Goal: Task Accomplishment & Management: Manage account settings

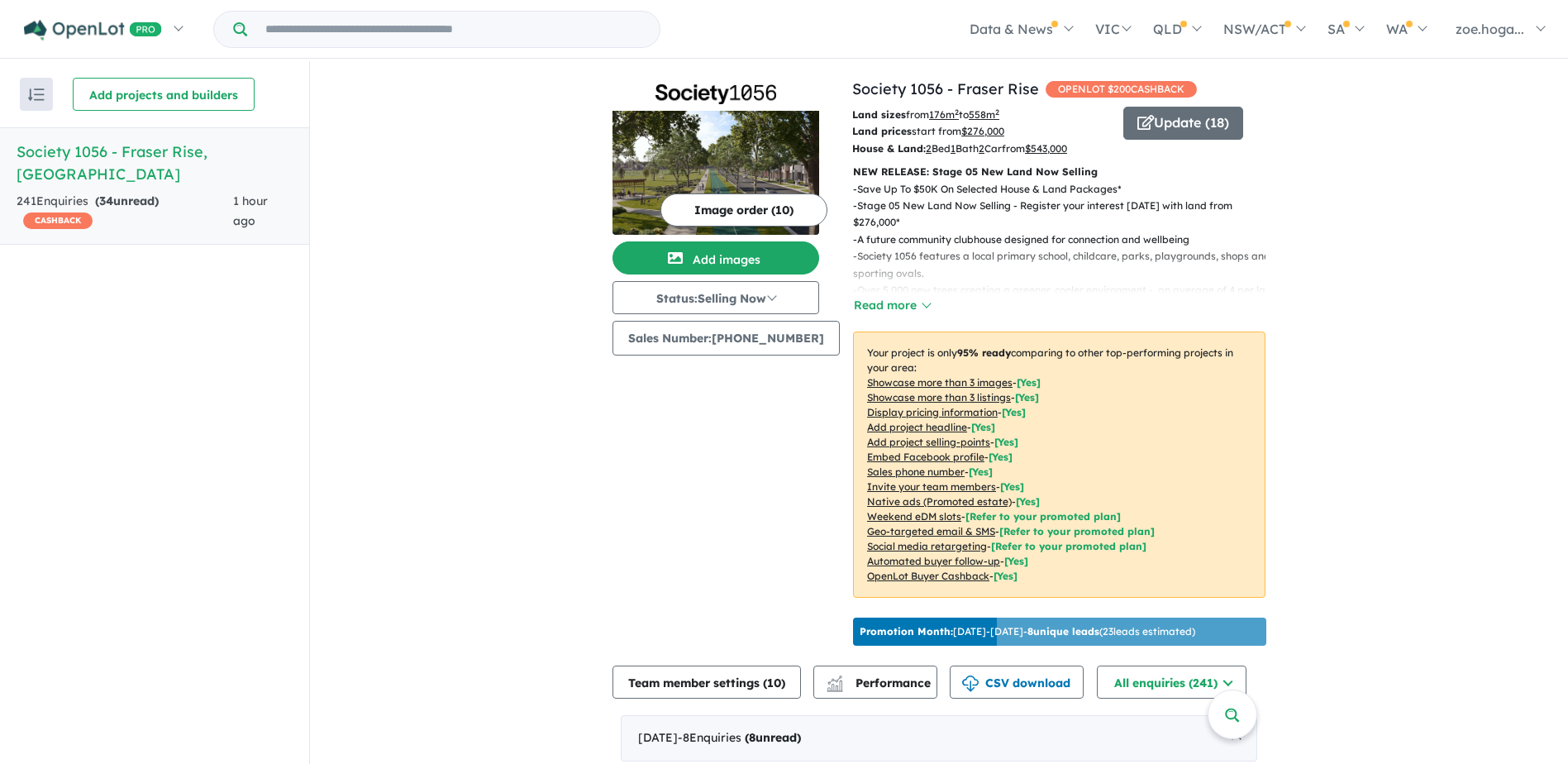
click at [739, 188] on img at bounding box center [716, 173] width 207 height 124
click at [706, 218] on button "Image order ( 10 )" at bounding box center [744, 210] width 167 height 33
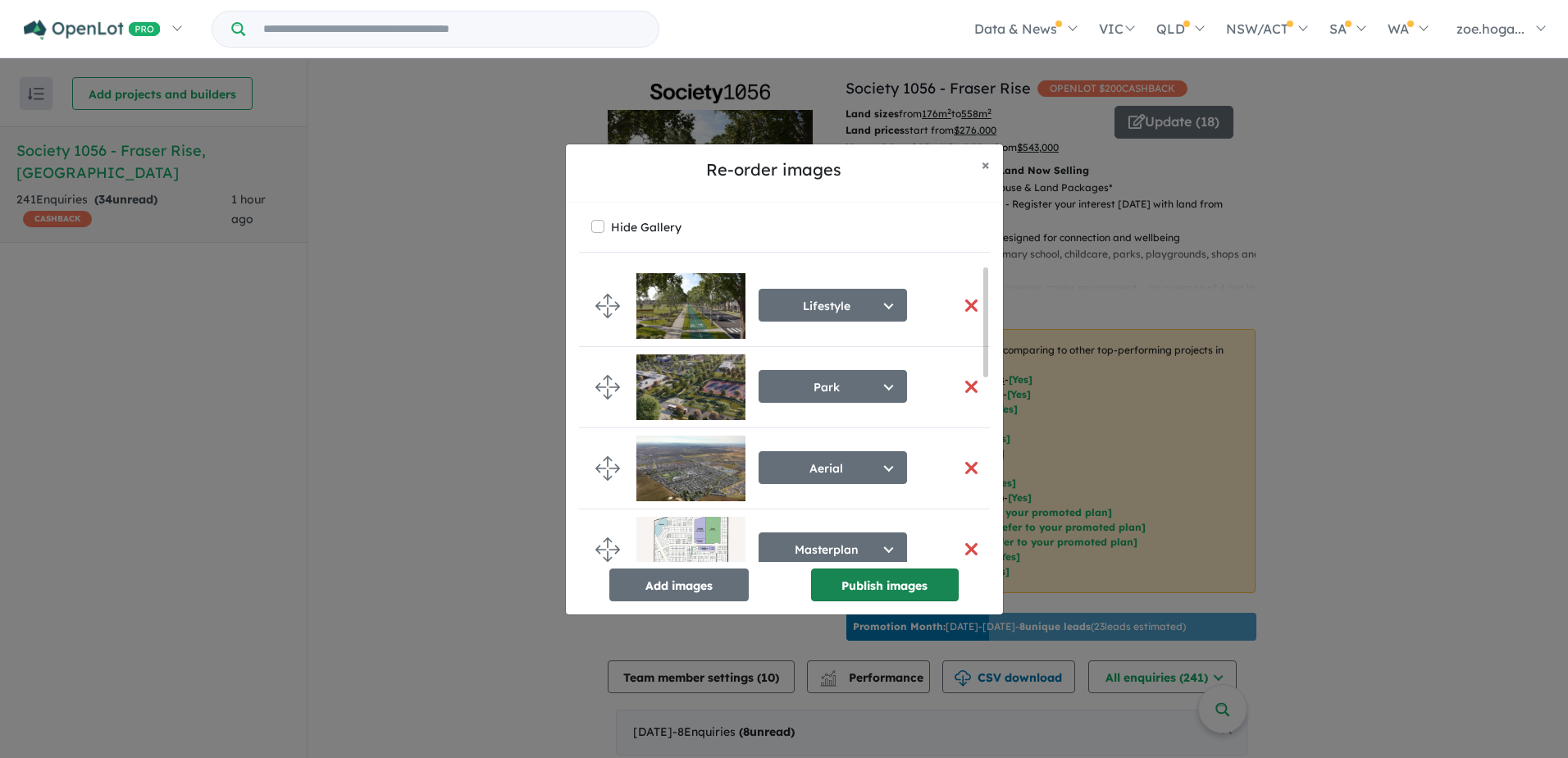
click at [851, 588] on button "Publish images" at bounding box center [885, 585] width 148 height 33
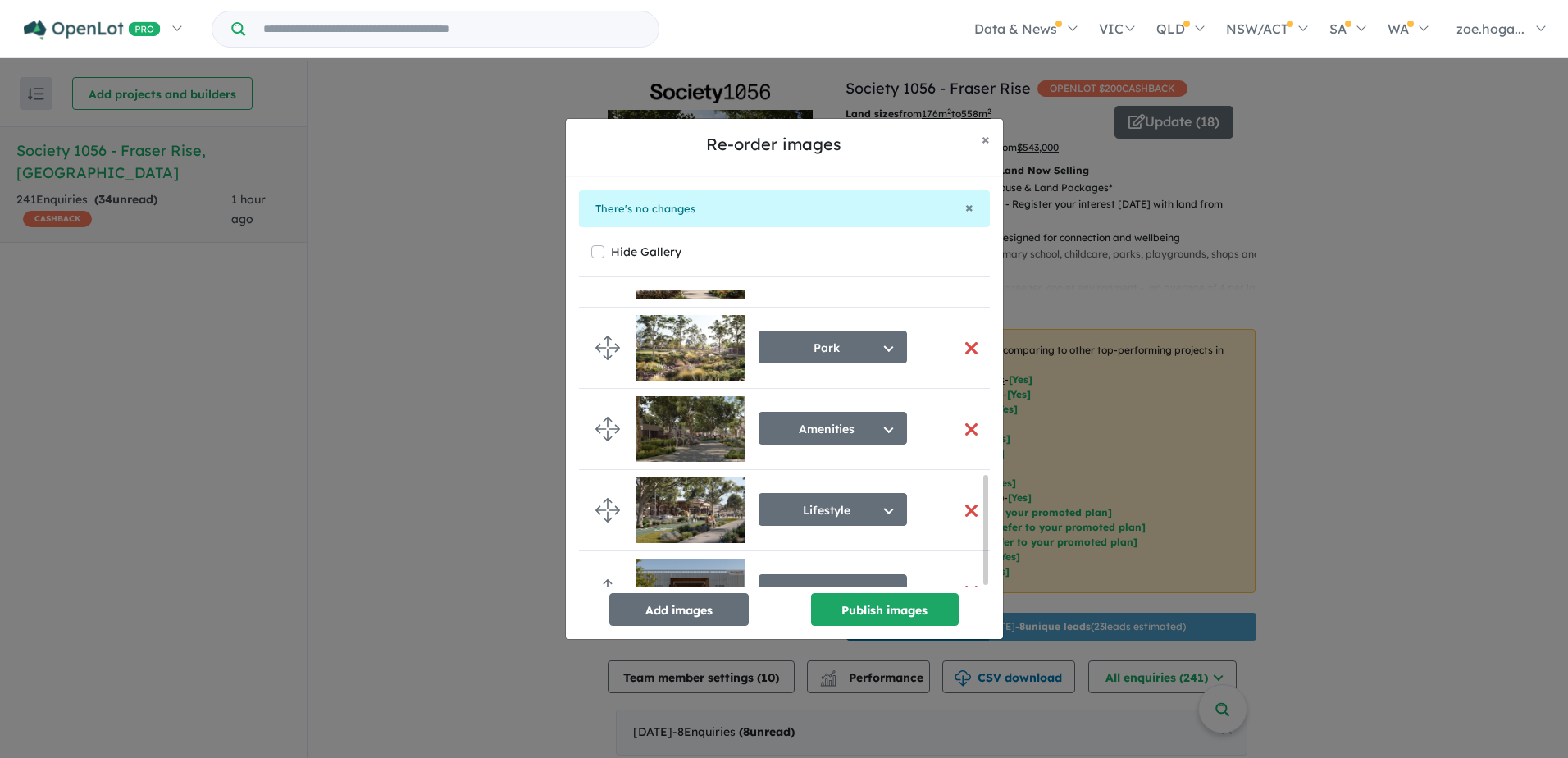
scroll to position [510, 0]
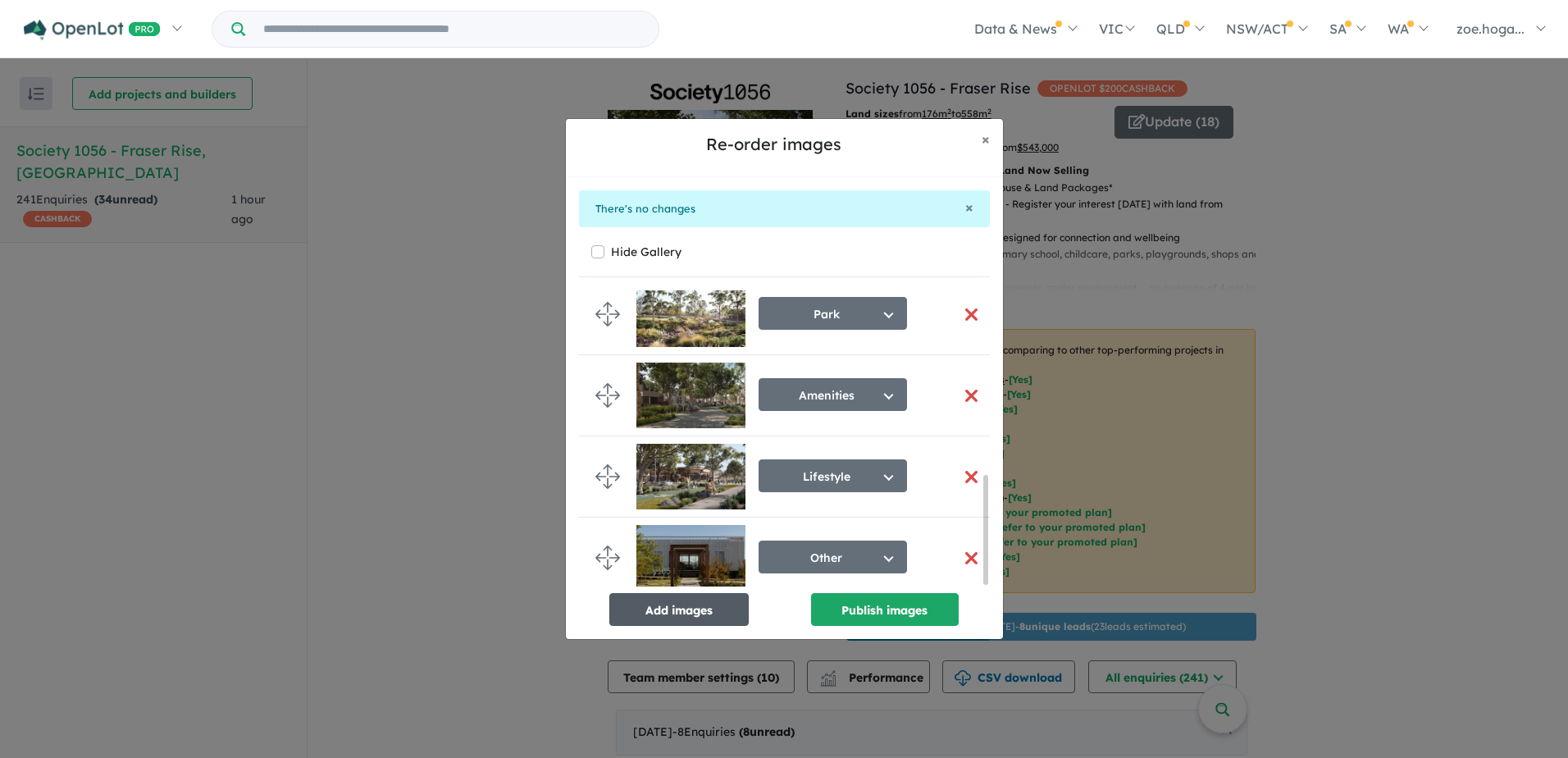
click at [704, 606] on button "Add images" at bounding box center [679, 610] width 140 height 33
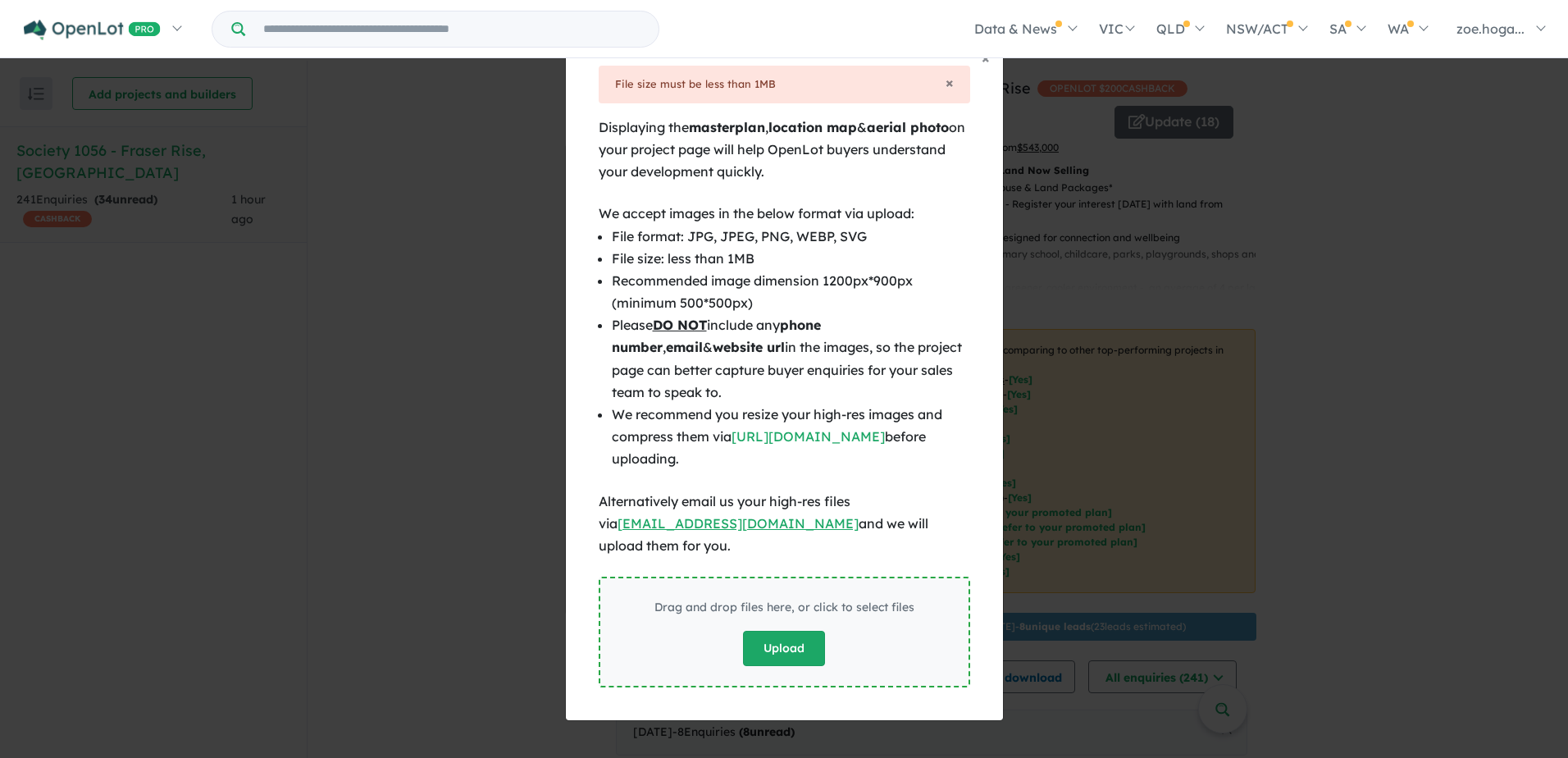
click at [787, 638] on button "Upload" at bounding box center [784, 649] width 82 height 36
click at [772, 645] on button "Upload" at bounding box center [784, 649] width 82 height 36
click at [982, 67] on span "×" at bounding box center [986, 58] width 8 height 19
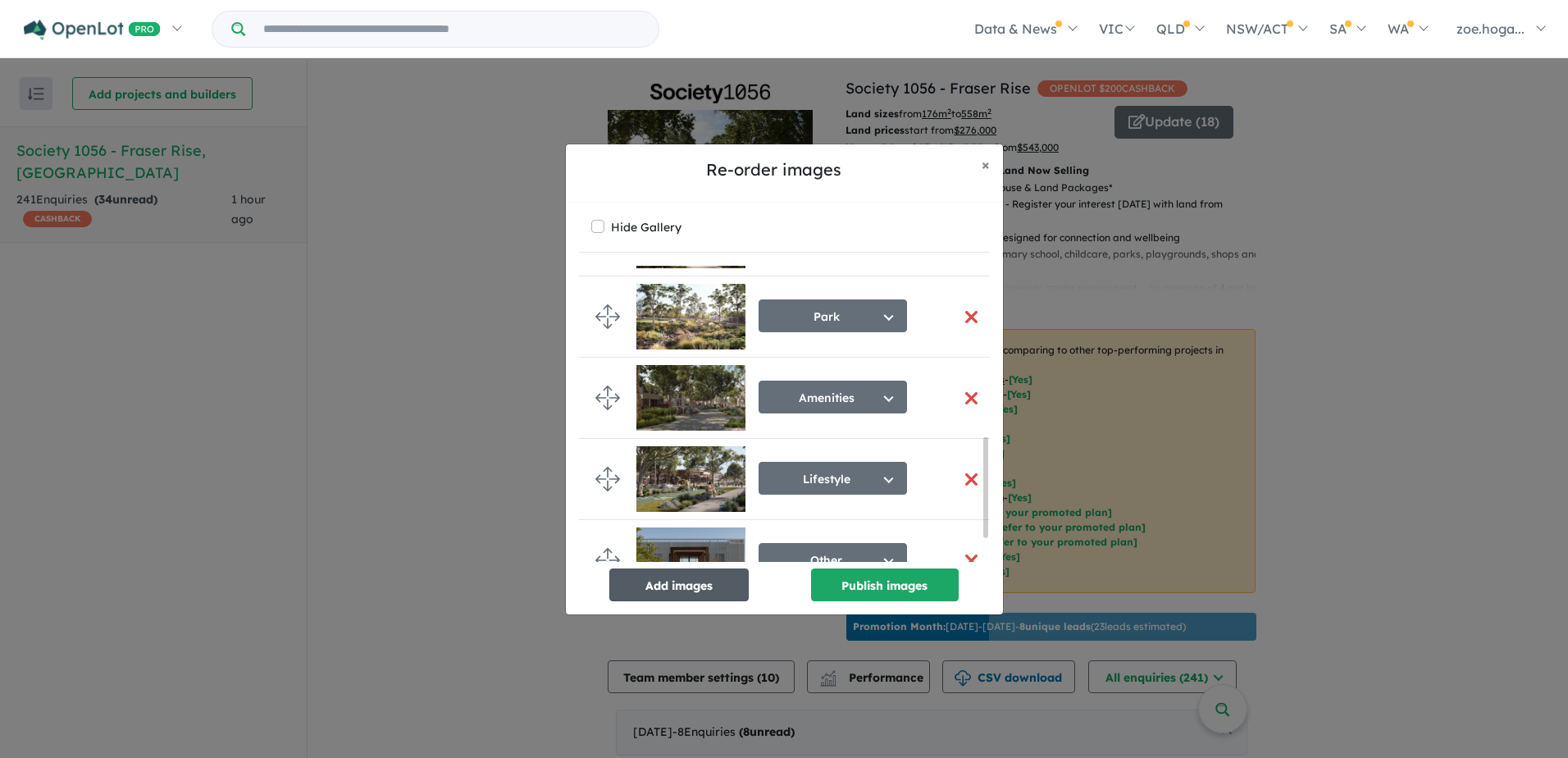
click at [678, 587] on button "Add images" at bounding box center [679, 585] width 140 height 33
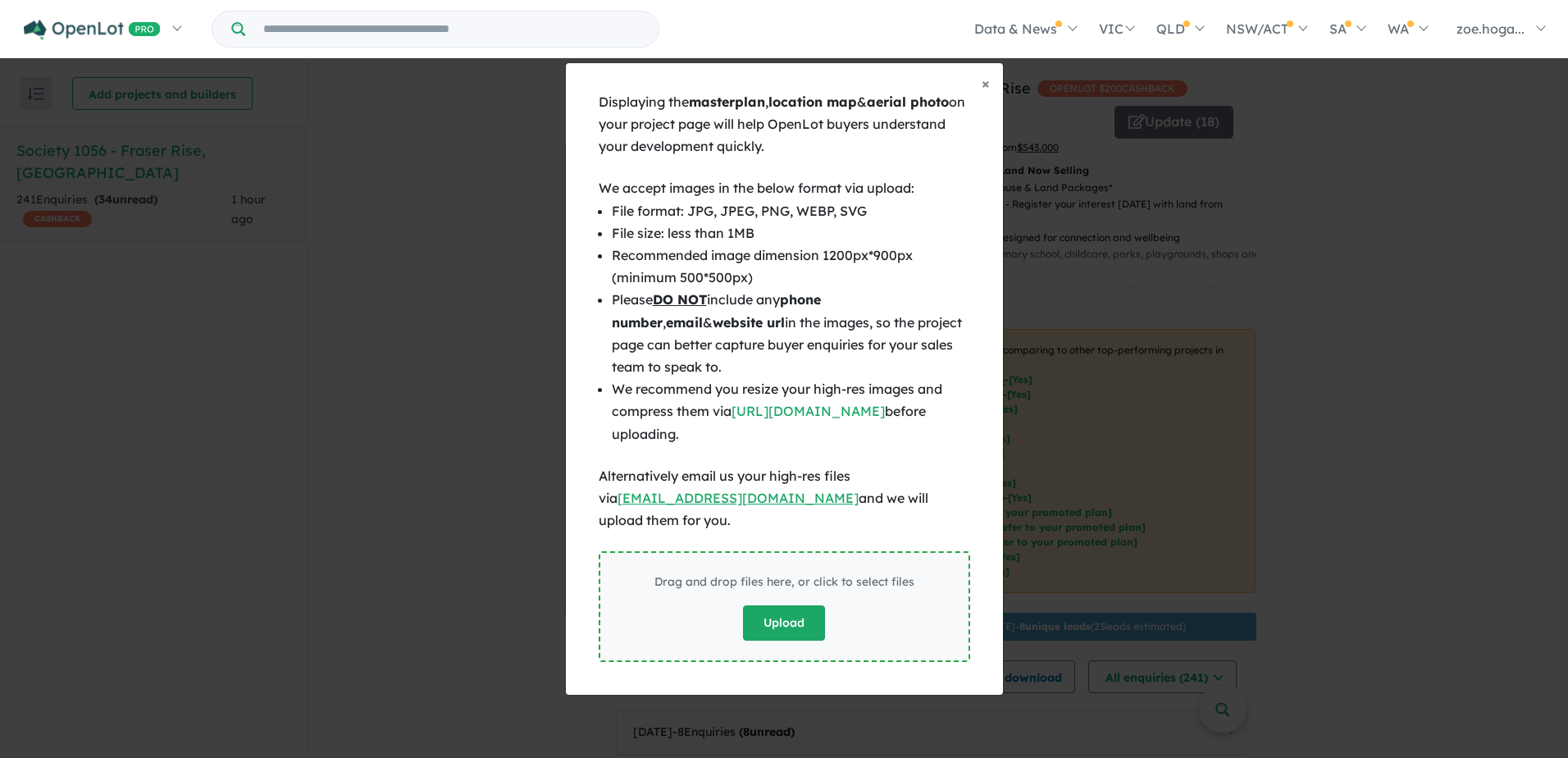
click at [810, 616] on button "Upload" at bounding box center [784, 623] width 82 height 36
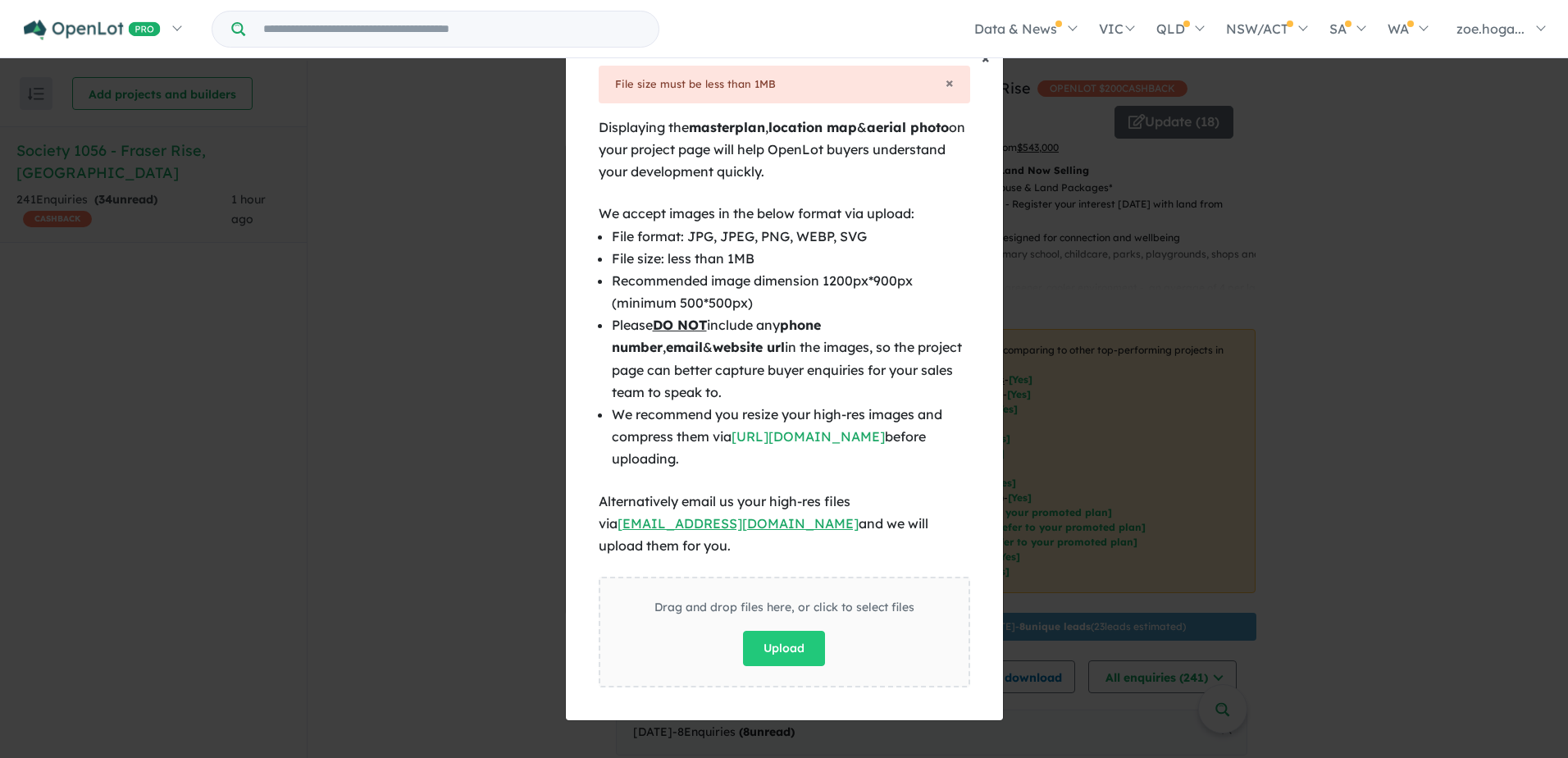
click at [983, 67] on span "×" at bounding box center [986, 58] width 8 height 19
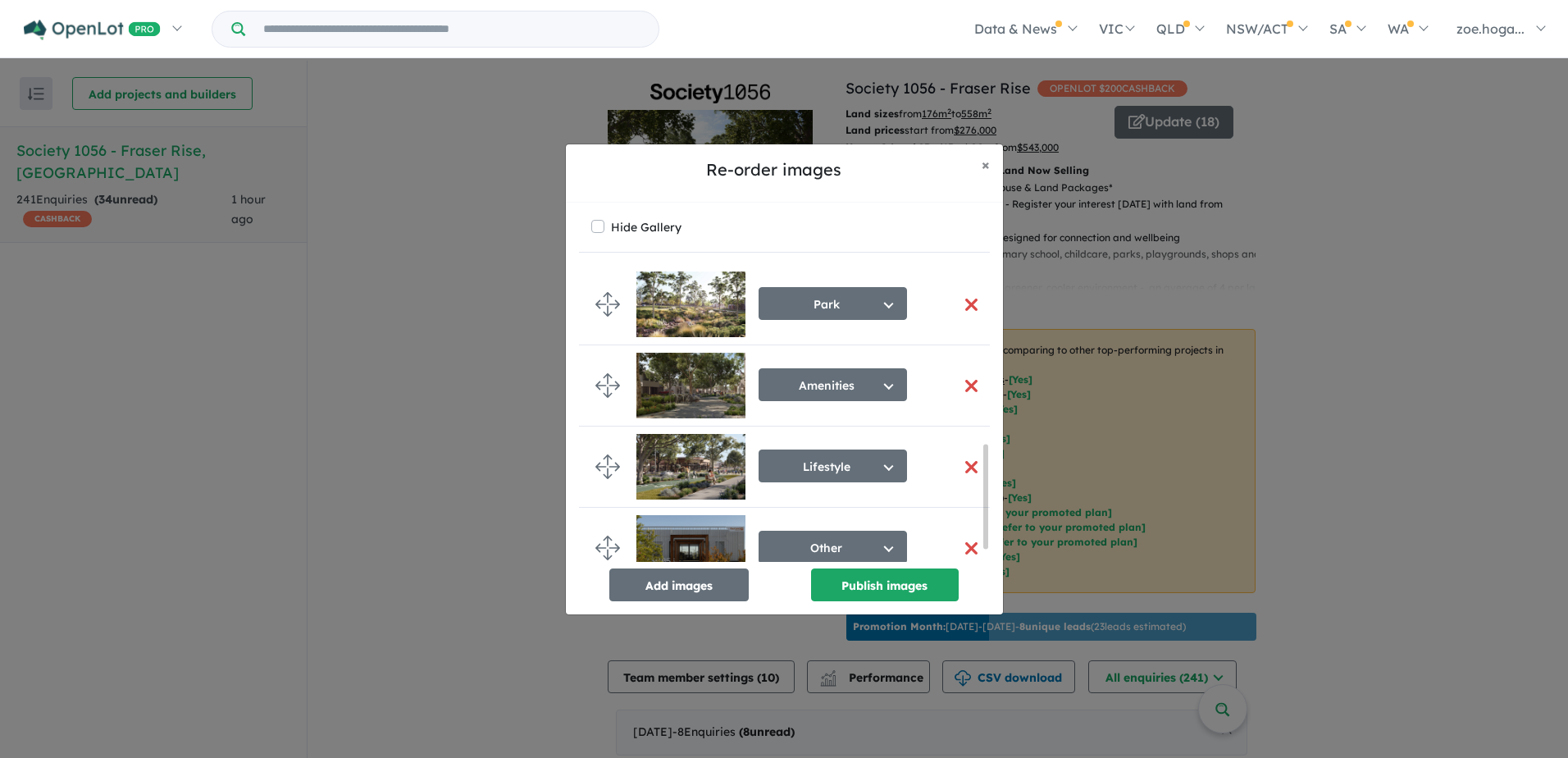
scroll to position [543, 0]
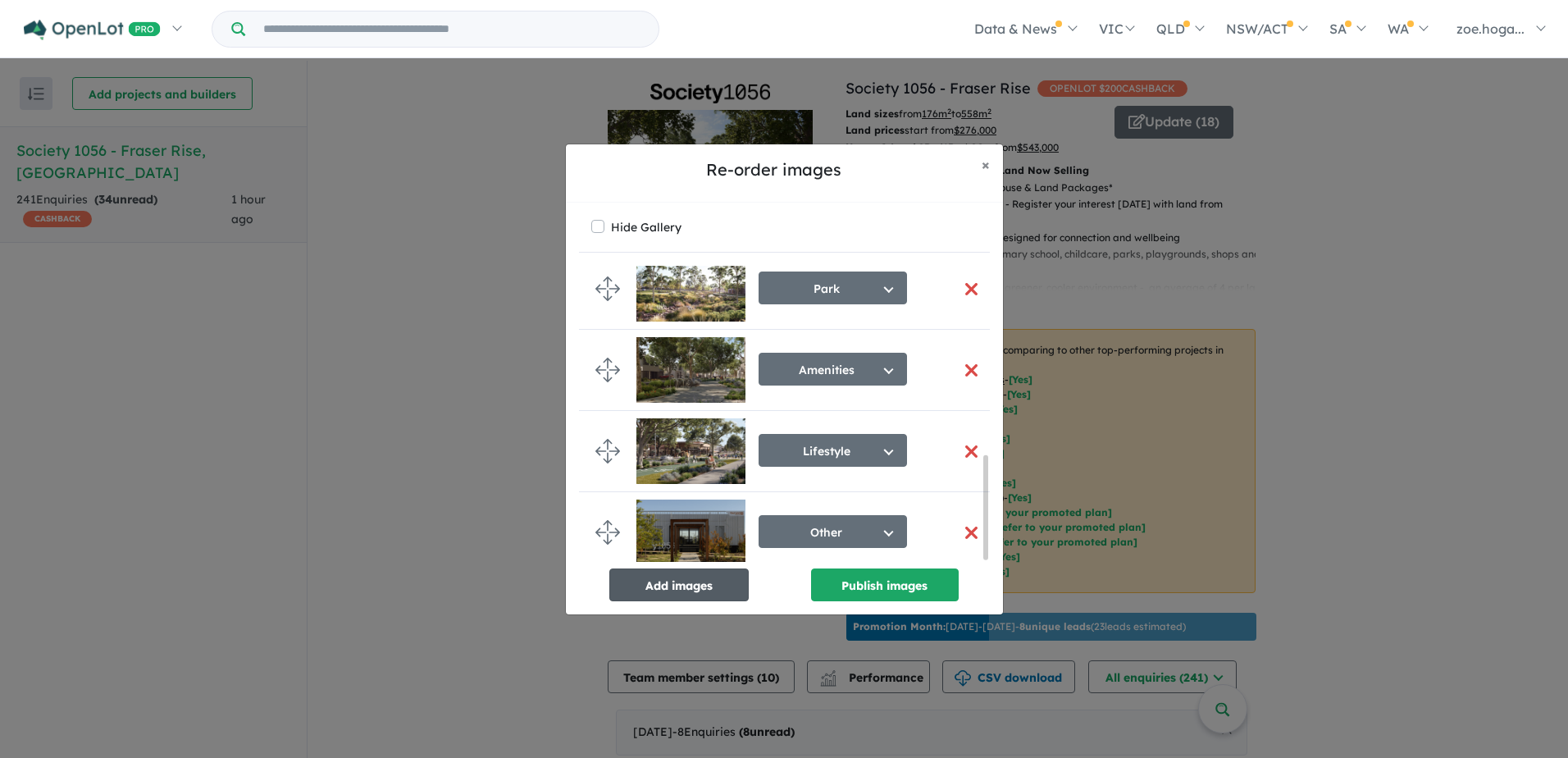
click at [695, 581] on button "Add images" at bounding box center [679, 585] width 140 height 33
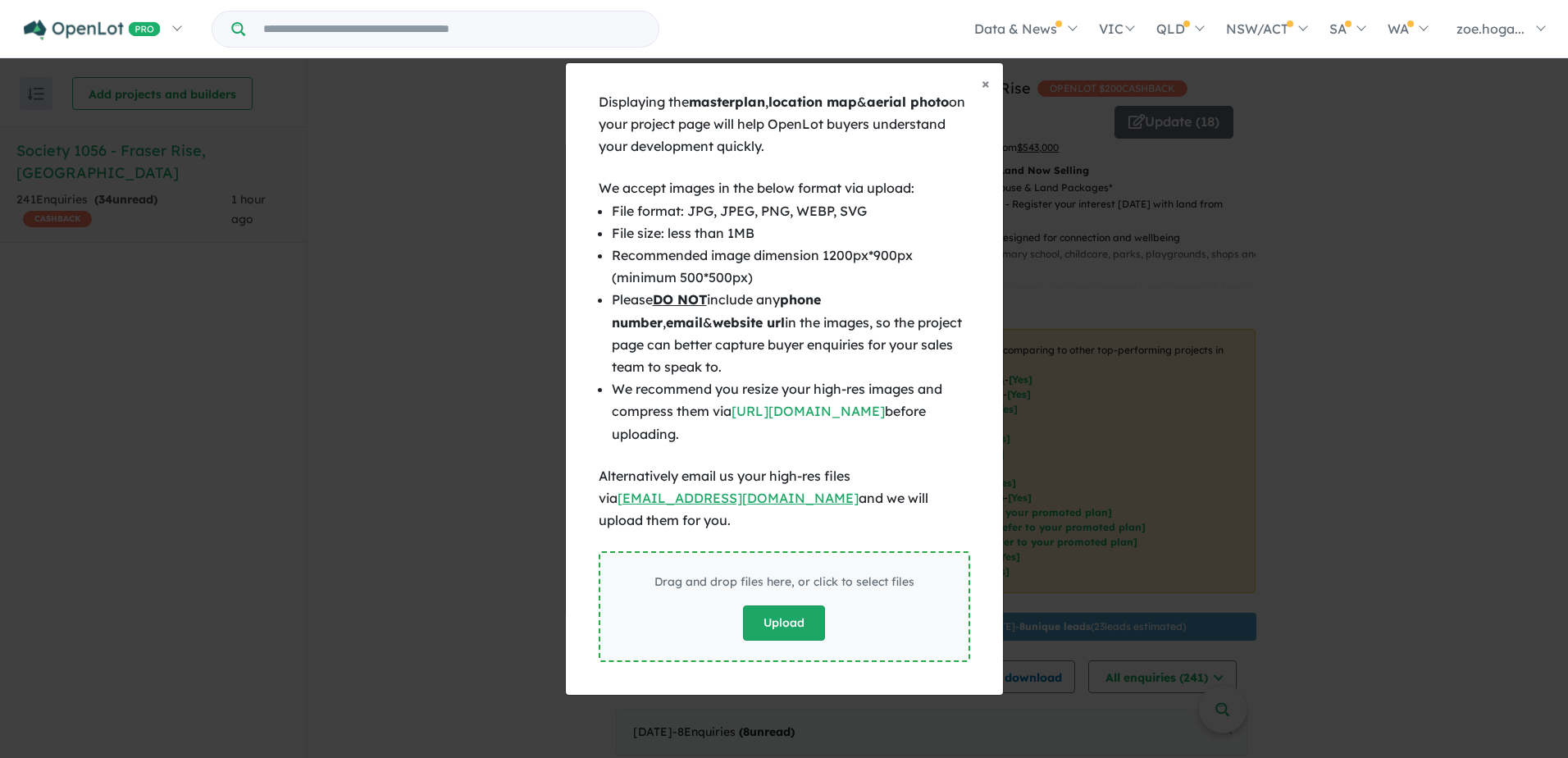
click at [761, 611] on button "Upload" at bounding box center [784, 623] width 82 height 36
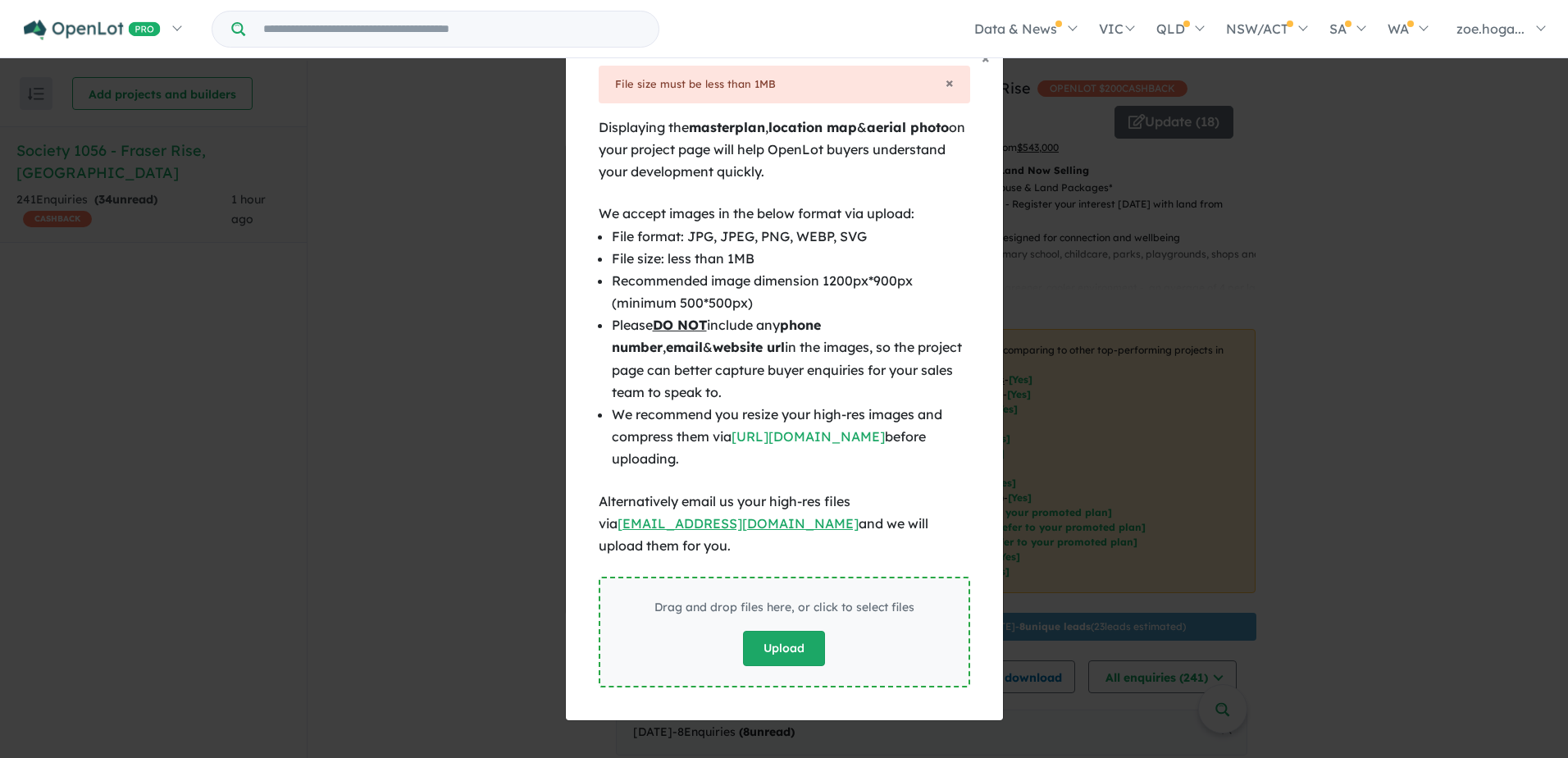
click at [796, 649] on button "Upload" at bounding box center [784, 649] width 82 height 36
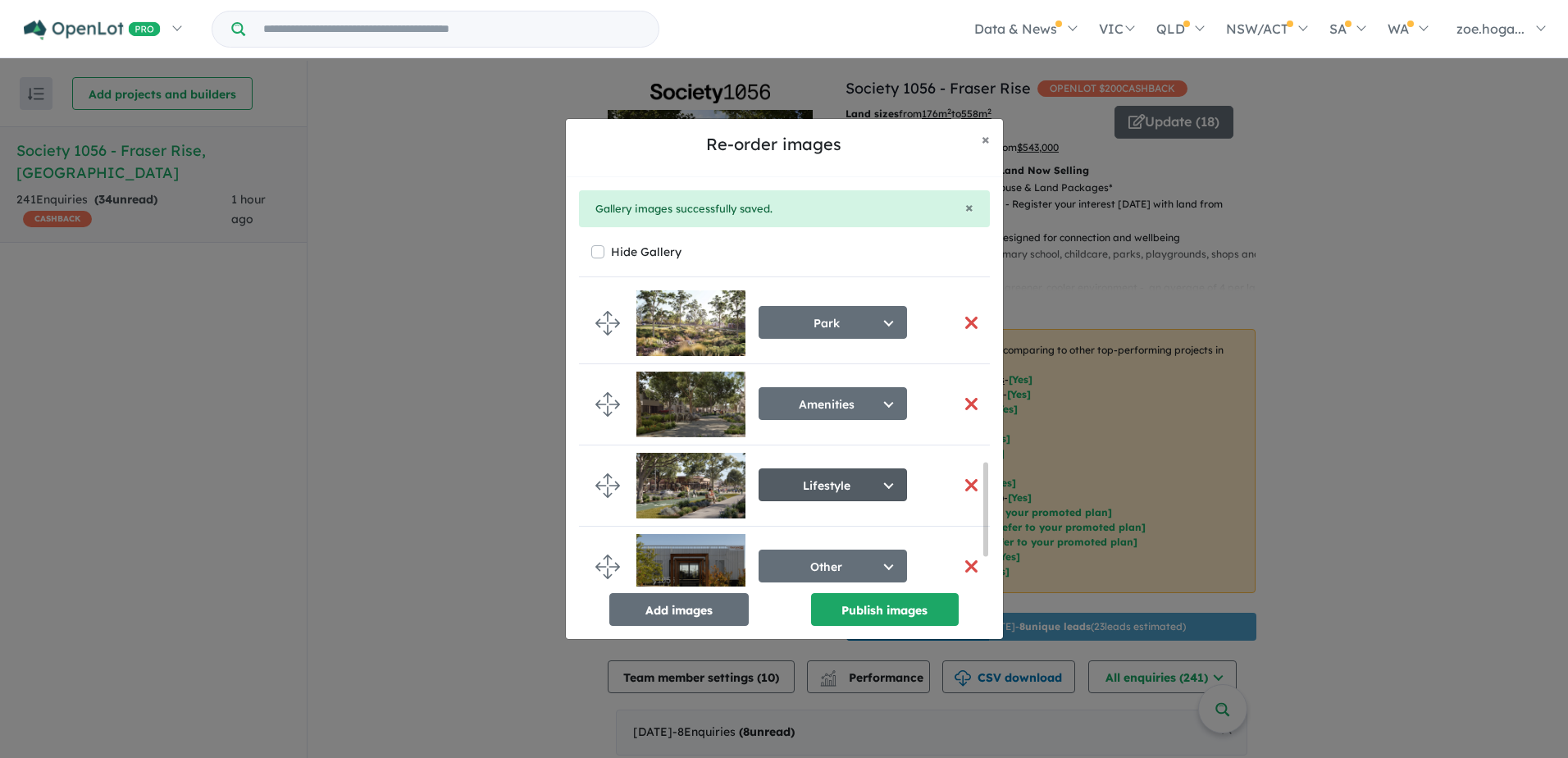
scroll to position [631, 0]
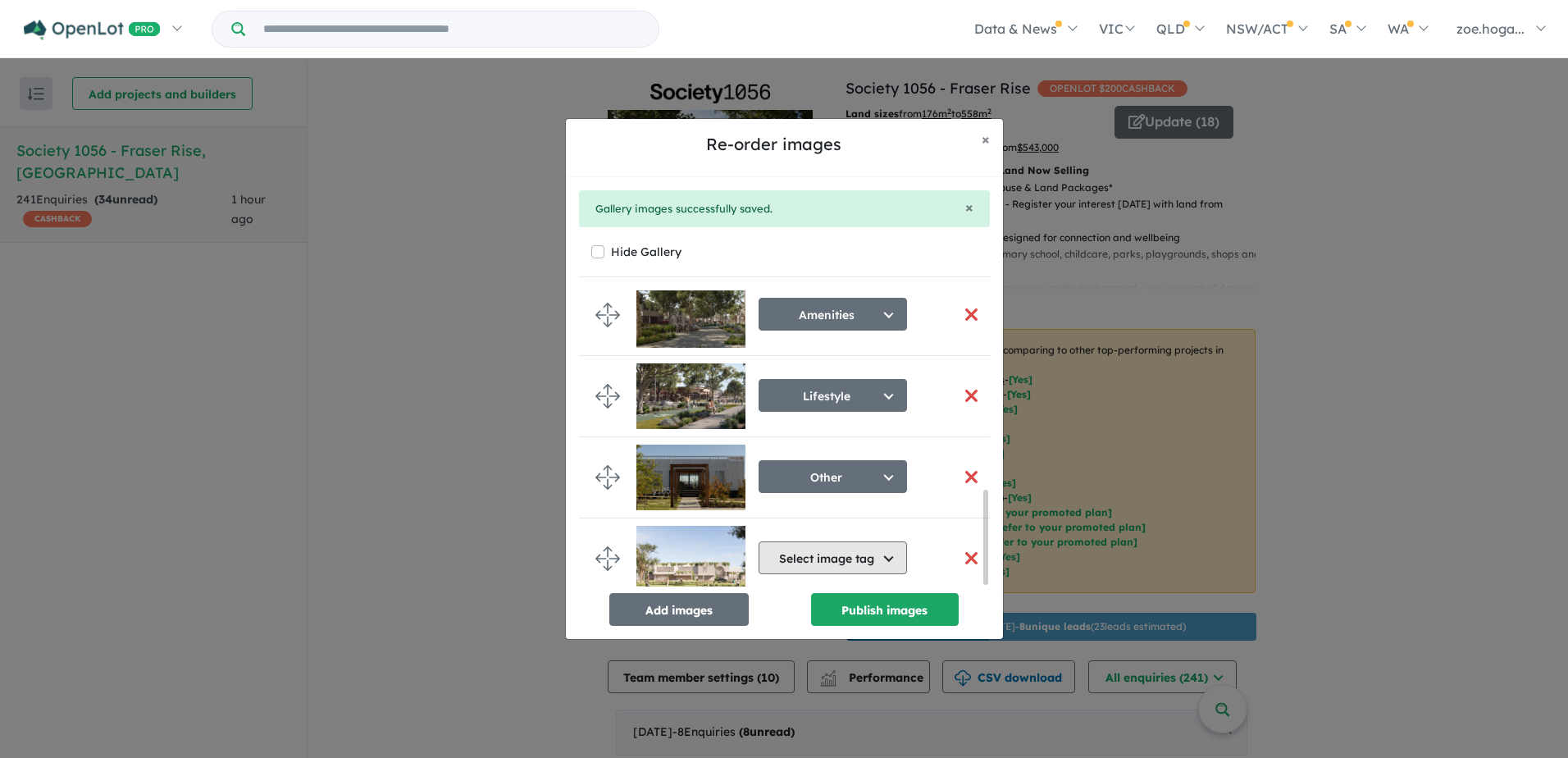
click at [840, 562] on button "Select image tag" at bounding box center [833, 559] width 149 height 33
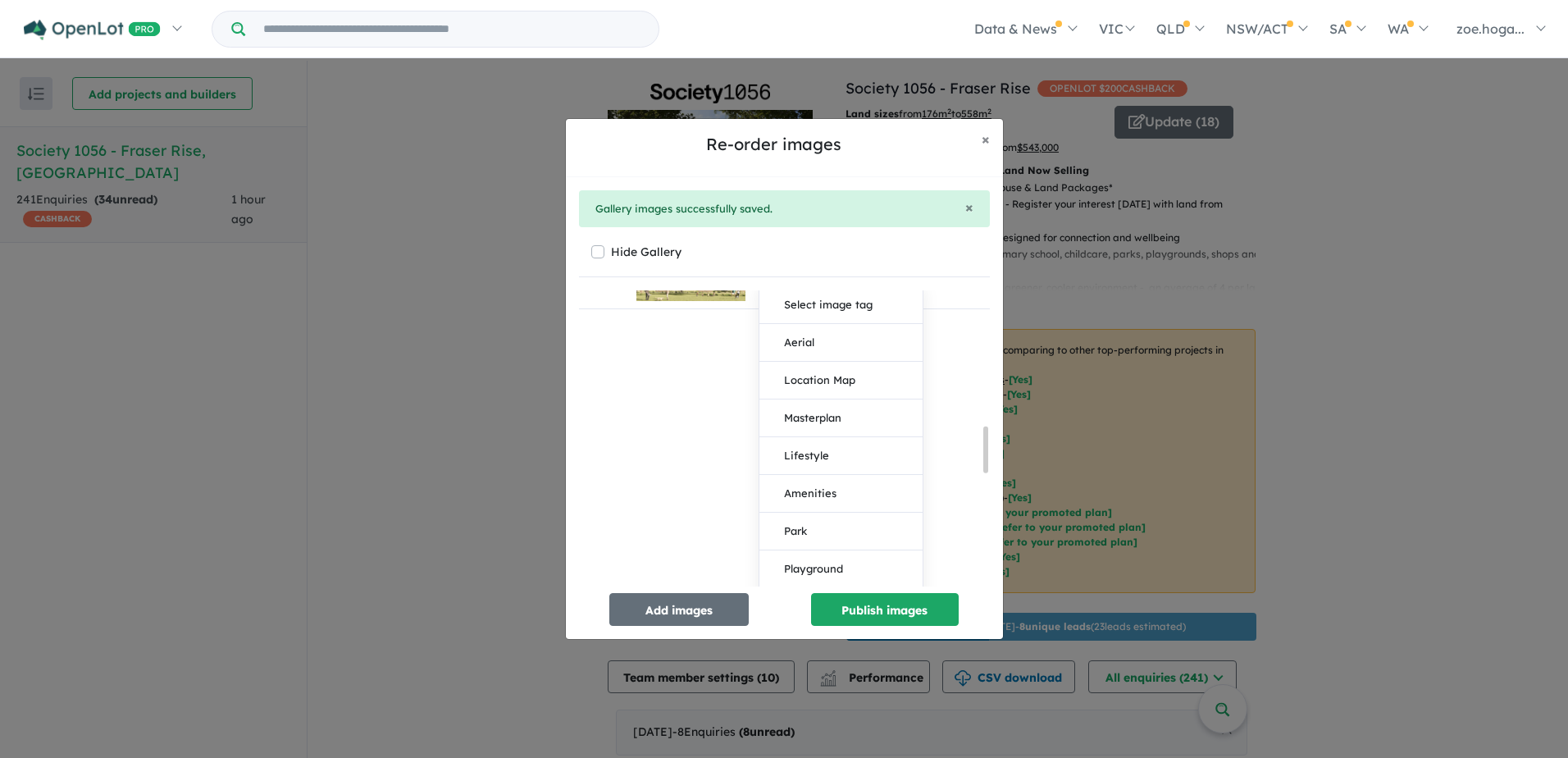
scroll to position [889, 0]
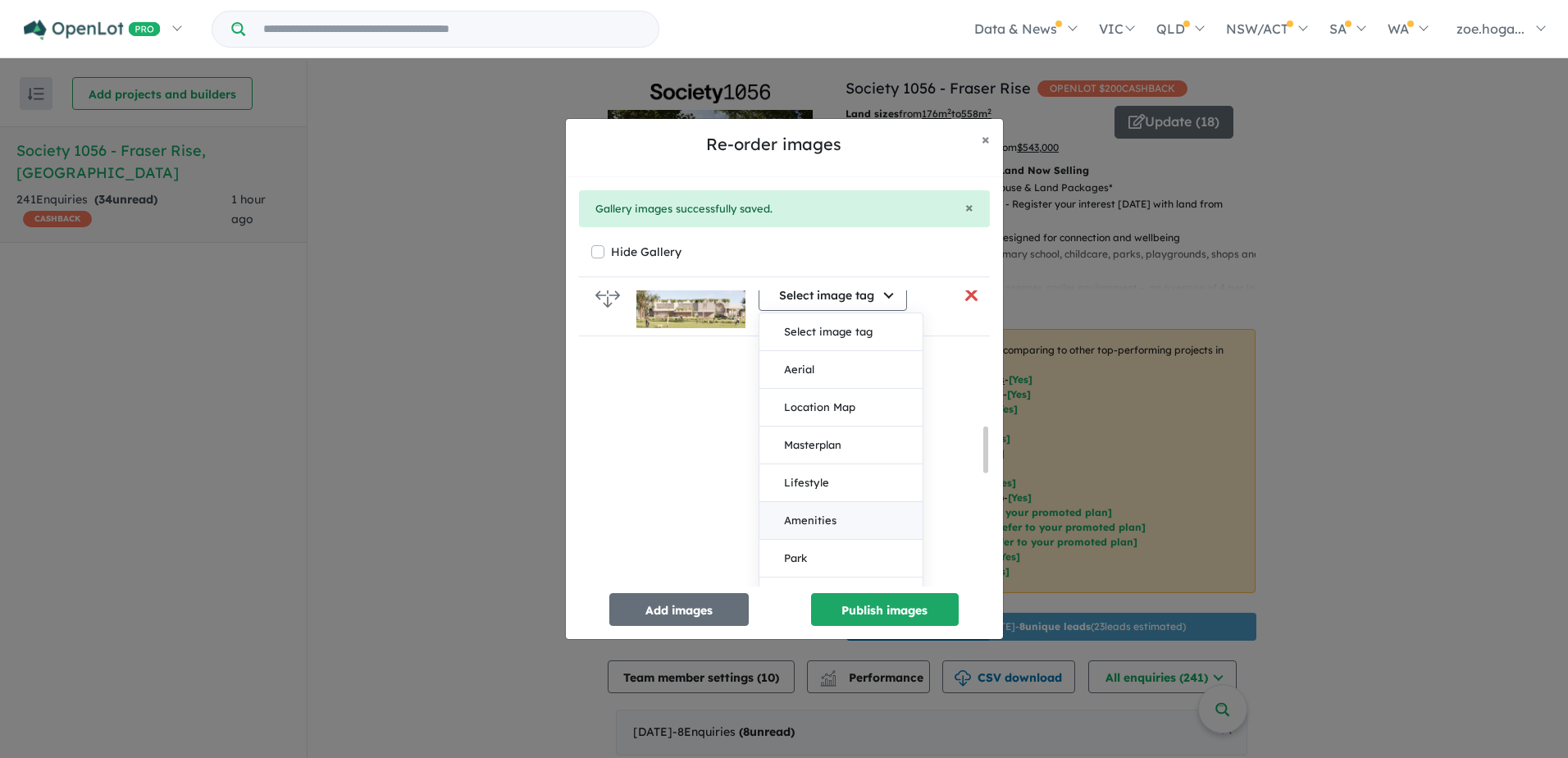
click at [832, 513] on button "Amenities" at bounding box center [840, 521] width 163 height 38
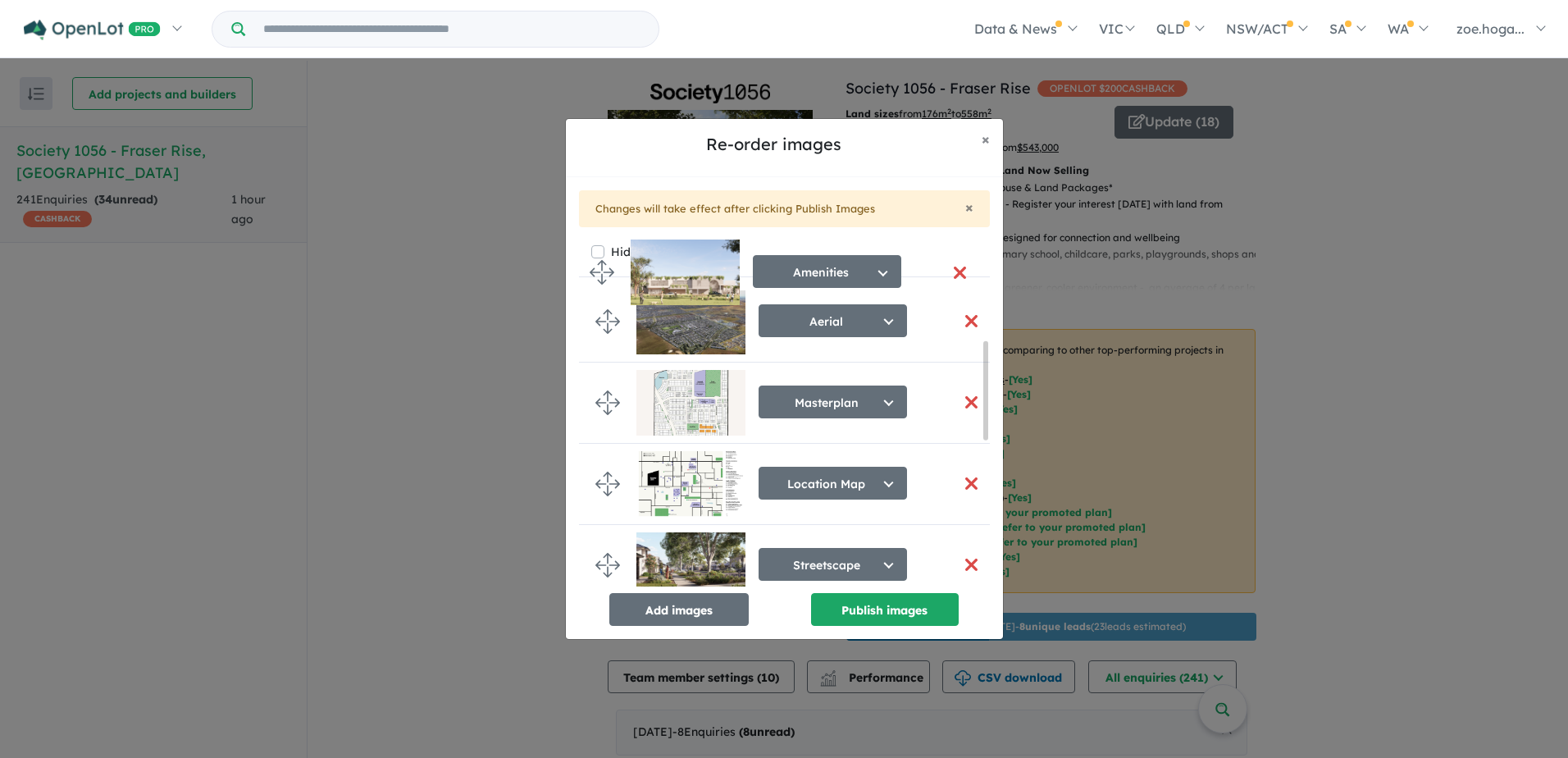
scroll to position [0, 0]
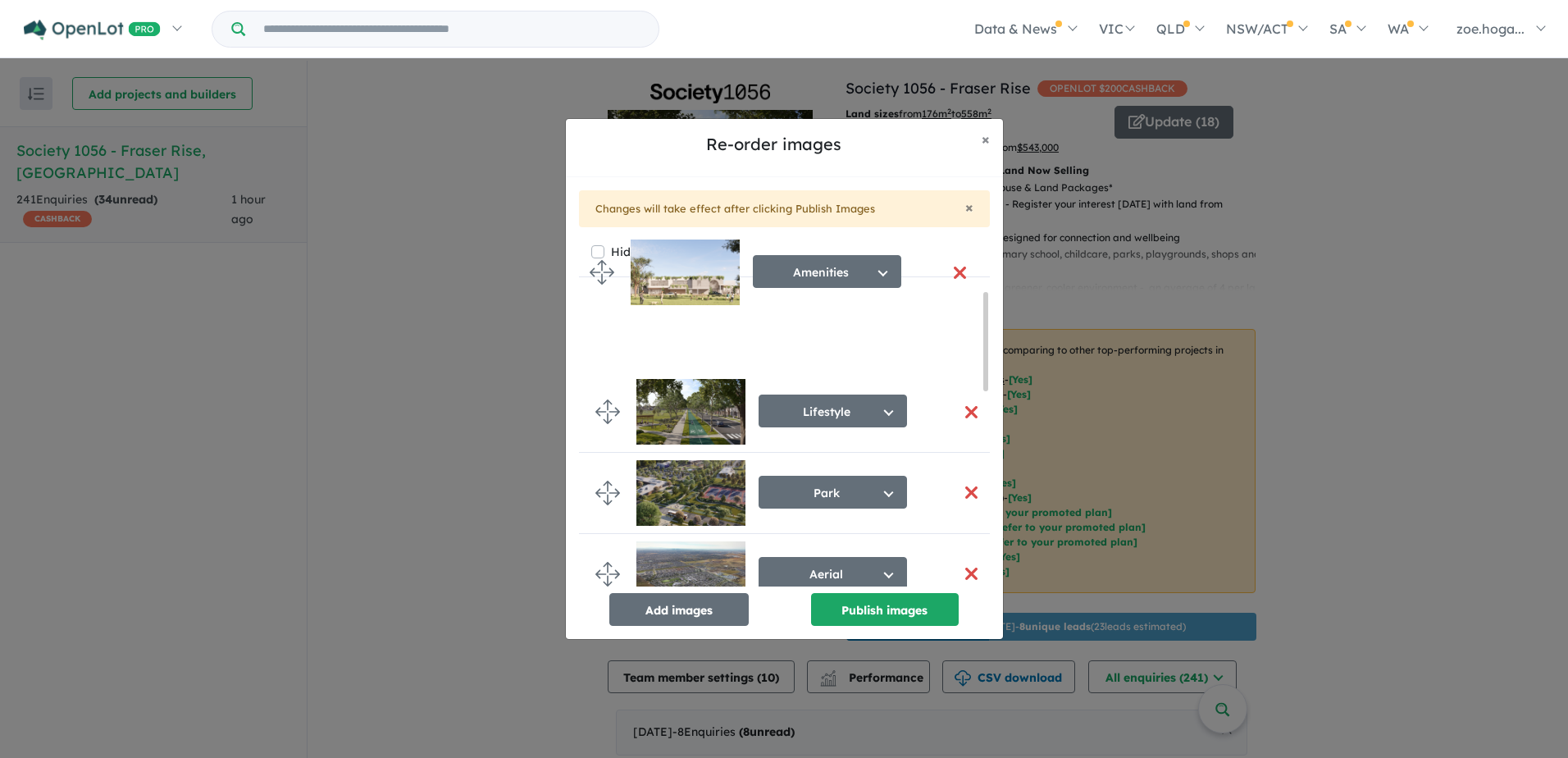
drag, startPoint x: 612, startPoint y: 554, endPoint x: 606, endPoint y: 321, distance: 233.1
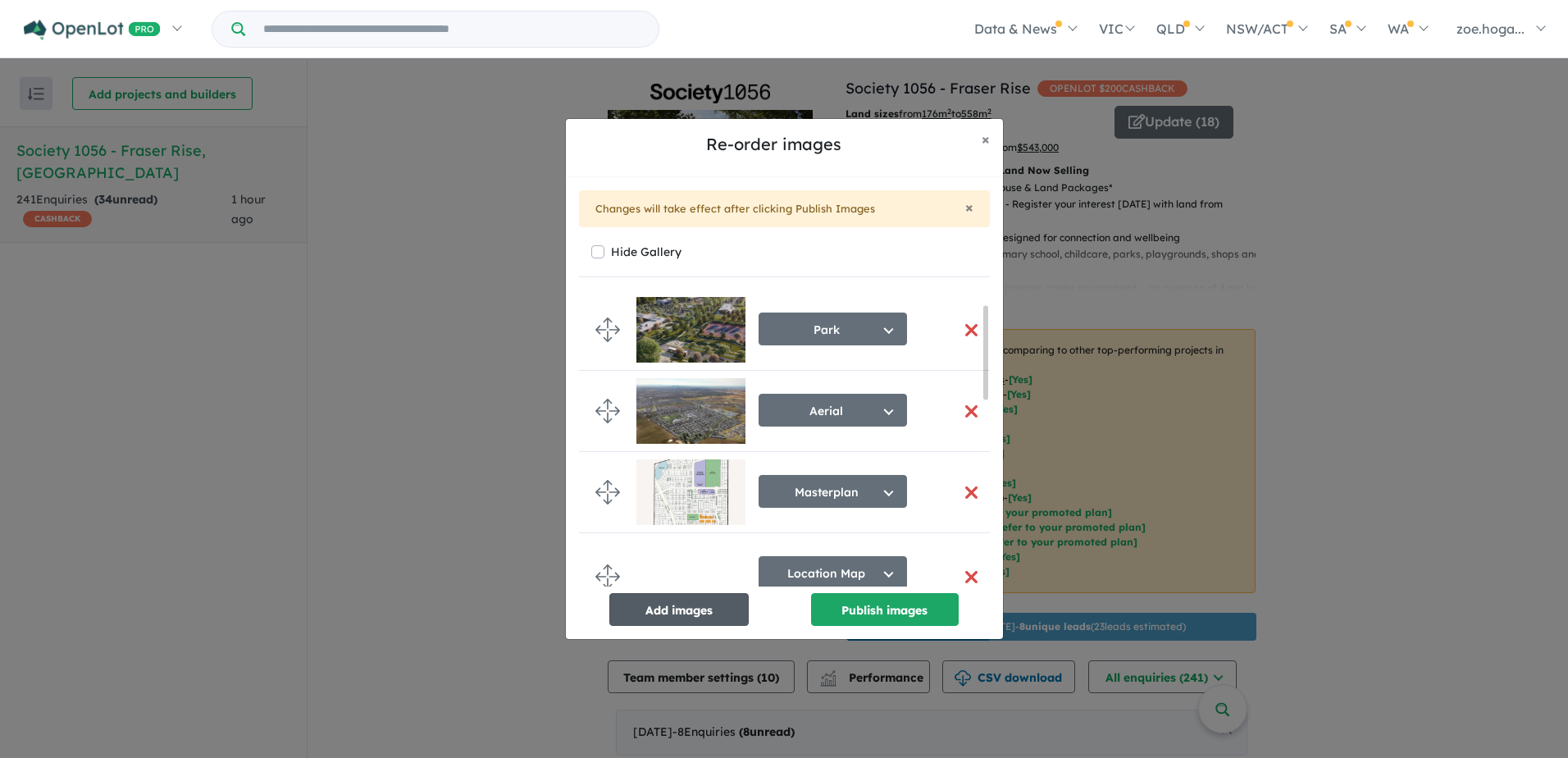
scroll to position [164, 0]
click at [695, 614] on button "Add images" at bounding box center [679, 610] width 140 height 33
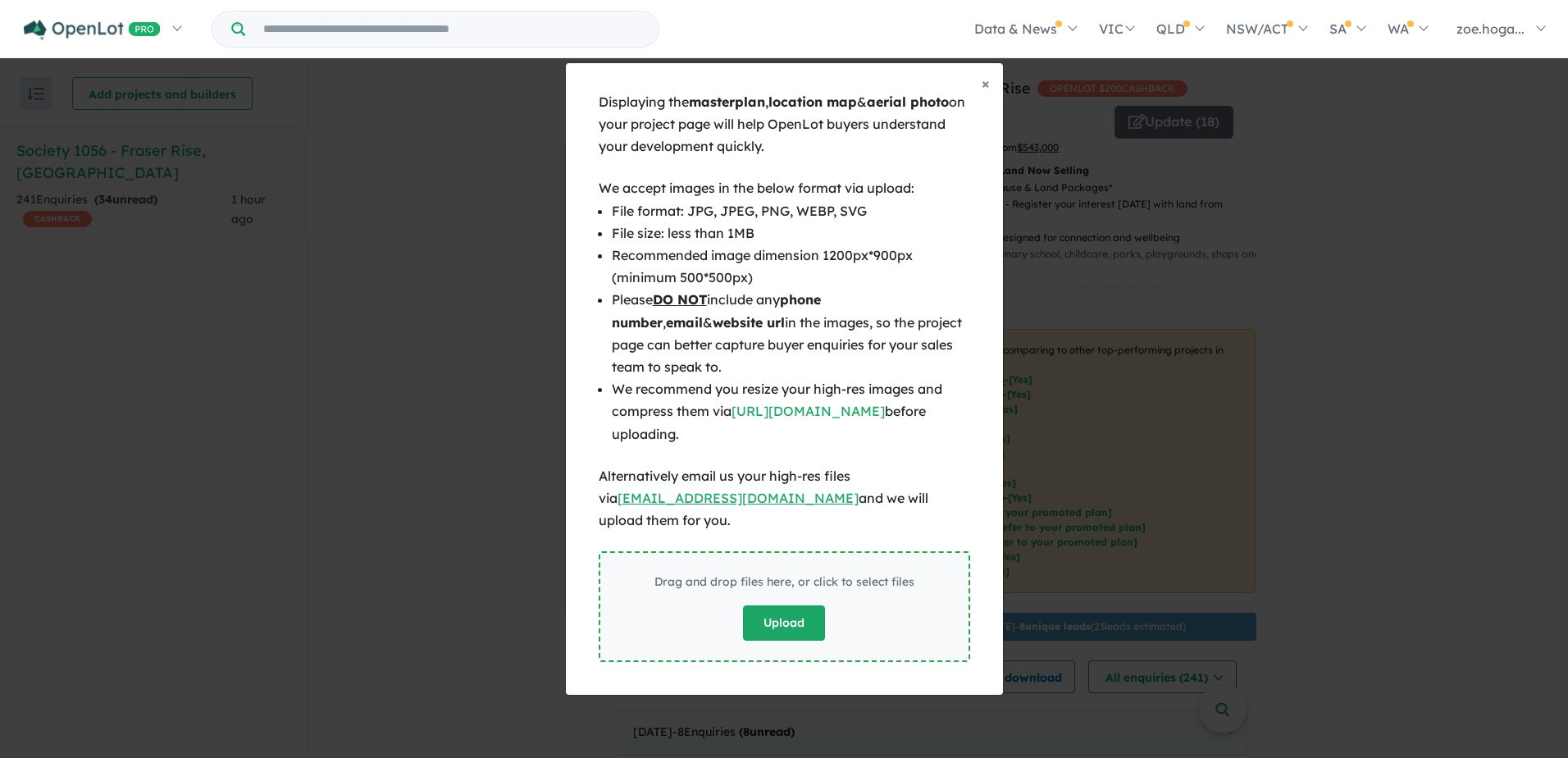
click at [767, 610] on button "Upload" at bounding box center [784, 623] width 82 height 36
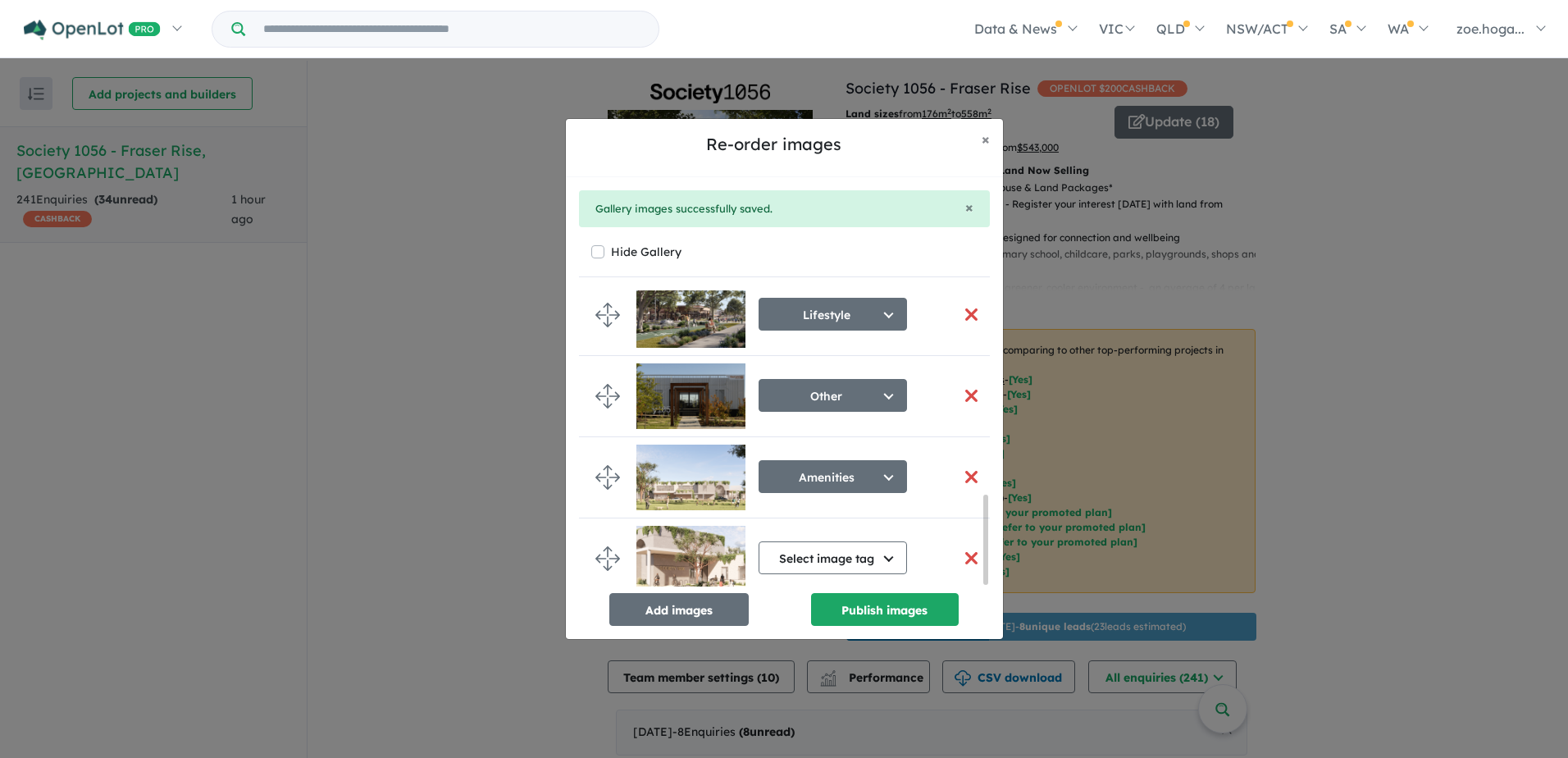
scroll to position [685, 0]
click at [852, 548] on button "Select image tag" at bounding box center [833, 559] width 149 height 33
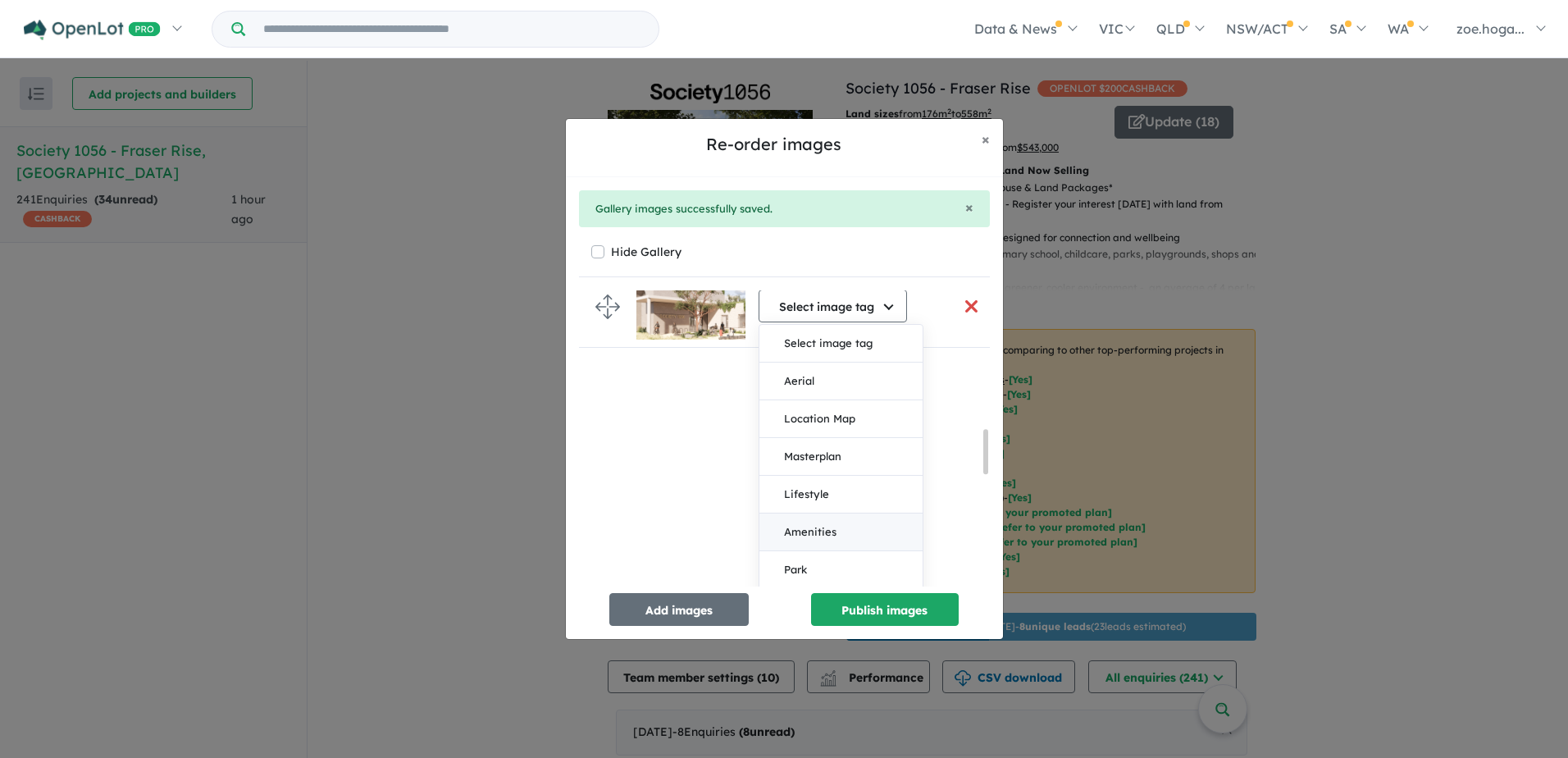
click at [859, 527] on button "Amenities" at bounding box center [840, 533] width 163 height 38
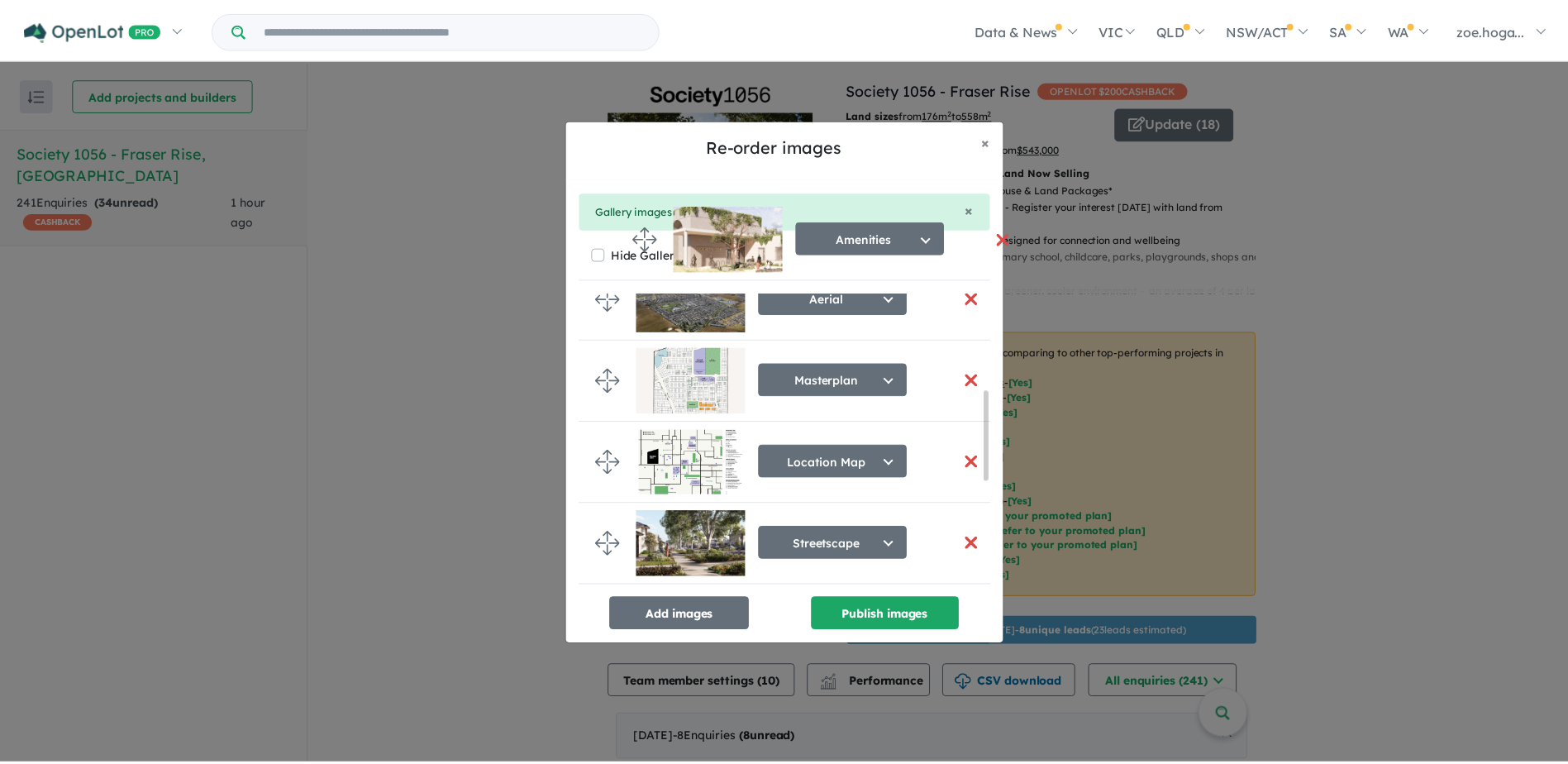
scroll to position [0, 0]
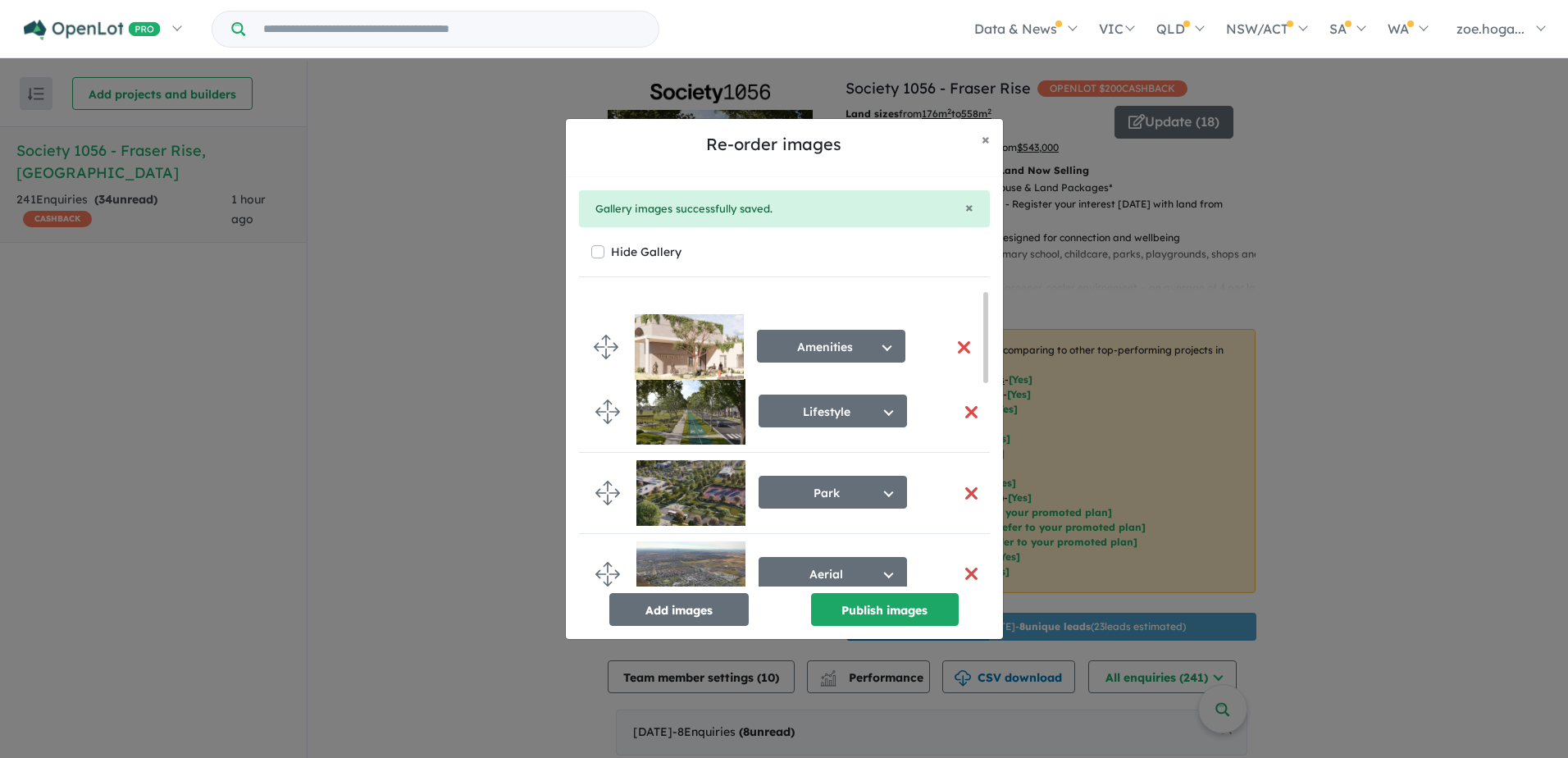
drag, startPoint x: 605, startPoint y: 542, endPoint x: 603, endPoint y: 336, distance: 206.0
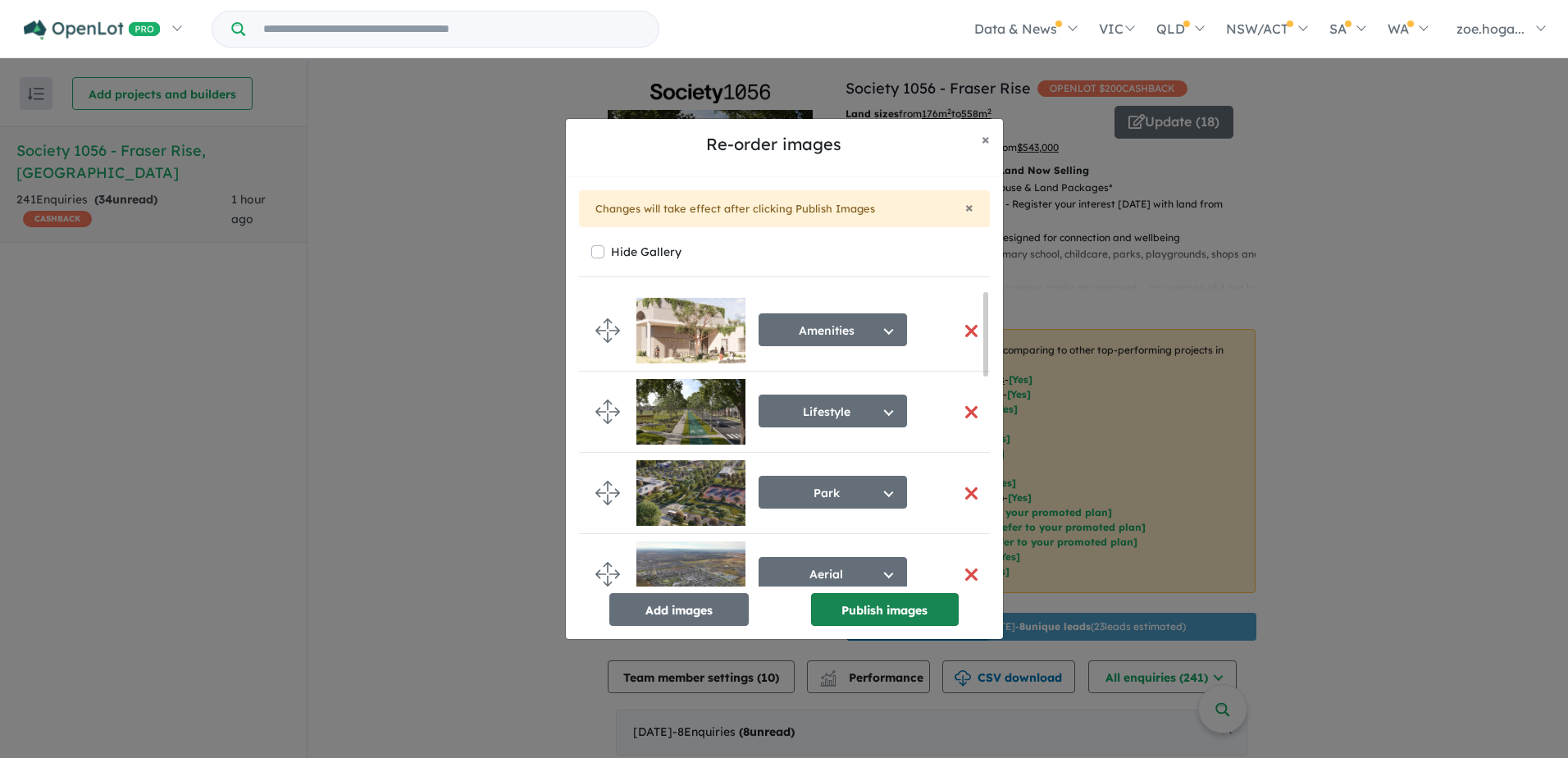
click at [877, 606] on button "Publish images" at bounding box center [885, 610] width 148 height 33
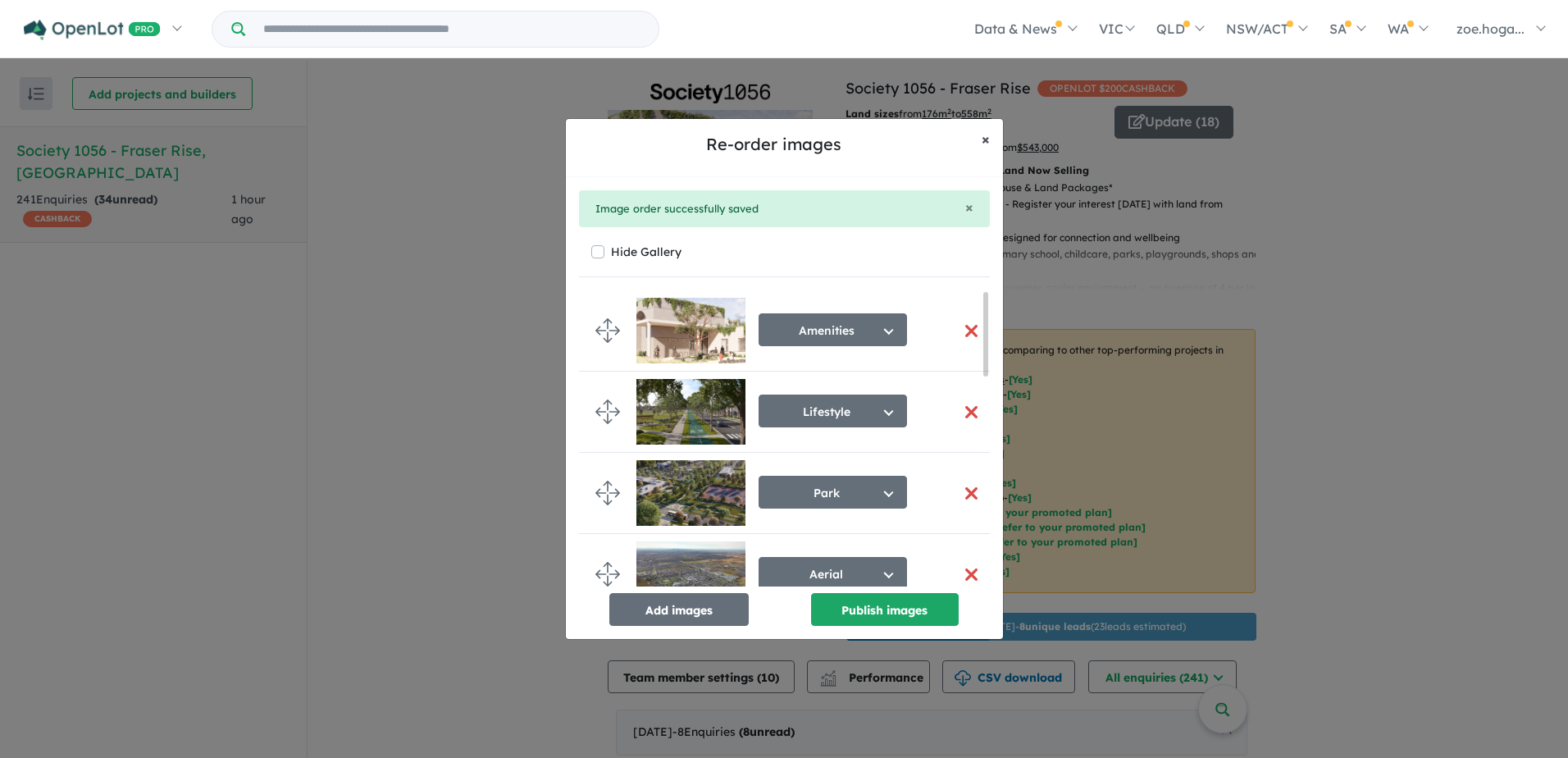
click at [978, 142] on button "× Close" at bounding box center [986, 140] width 35 height 41
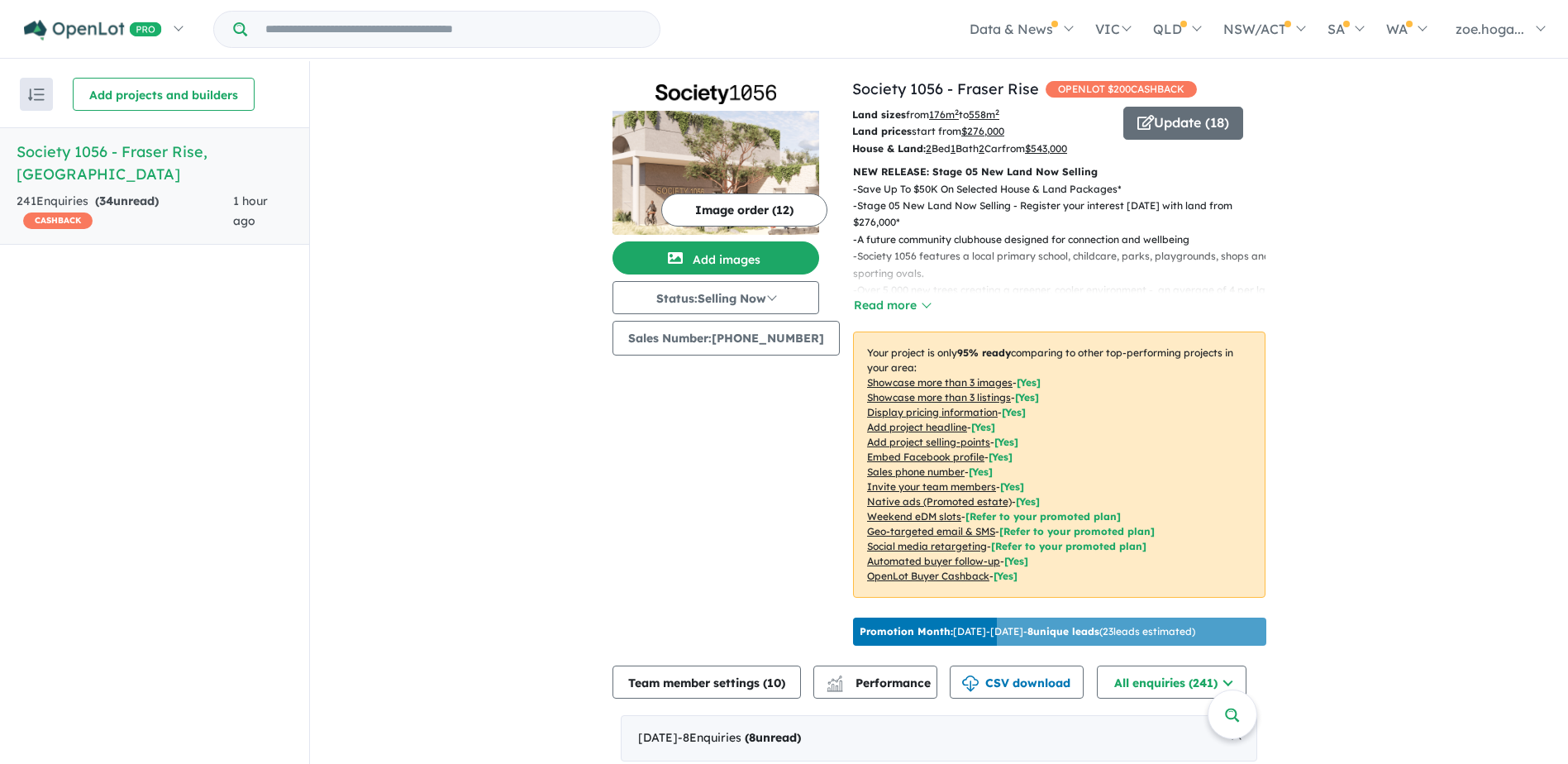
click at [706, 201] on button "Image order ( 12 )" at bounding box center [744, 210] width 166 height 33
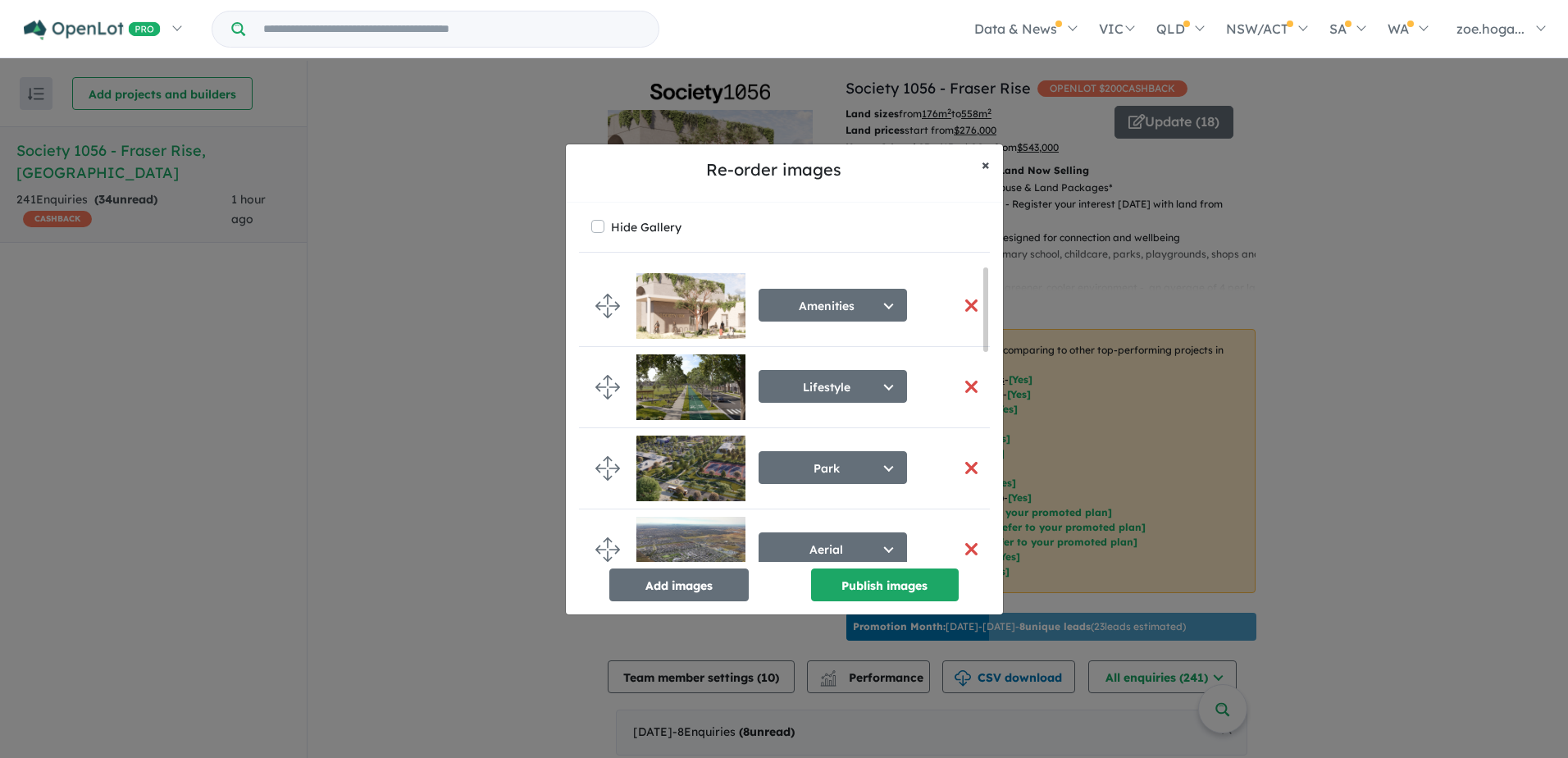
click at [985, 162] on span "×" at bounding box center [986, 164] width 8 height 19
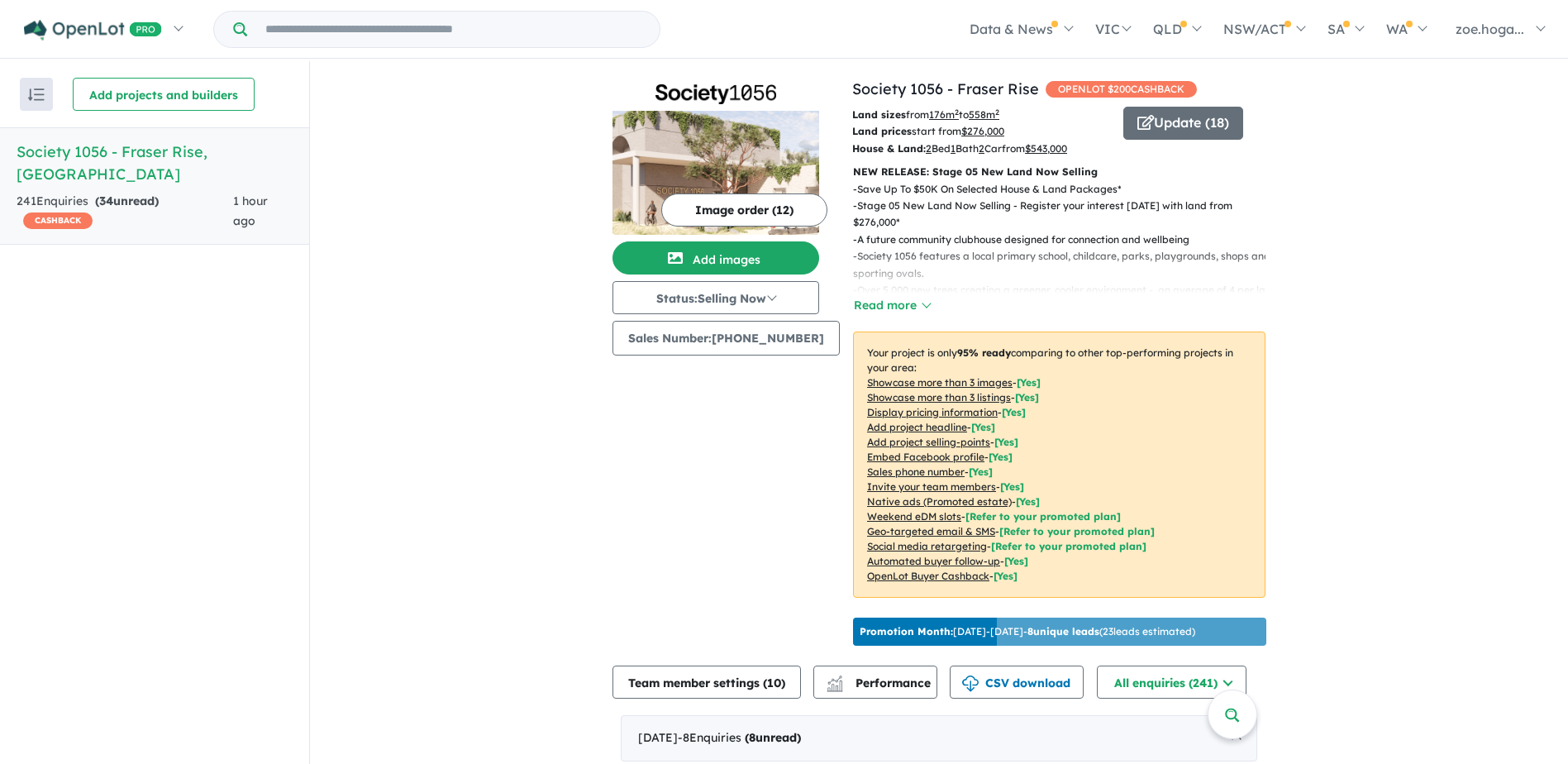
click at [450, 50] on div "Data & News [TV Series] New Neighbourhoods 2025 Industry News Property News Buy…" at bounding box center [884, 28] width 1343 height 58
click at [452, 36] on input "Try estate name, suburb, builder or developer" at bounding box center [453, 29] width 406 height 36
